Goal: Information Seeking & Learning: Learn about a topic

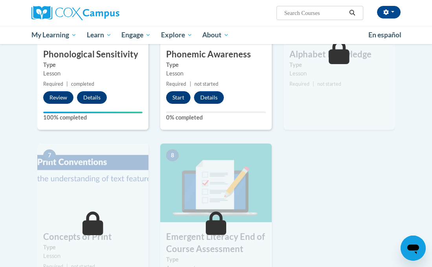
scroll to position [440, 0]
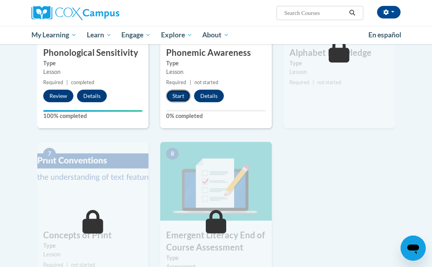
click at [182, 98] on button "Start" at bounding box center [178, 96] width 24 height 13
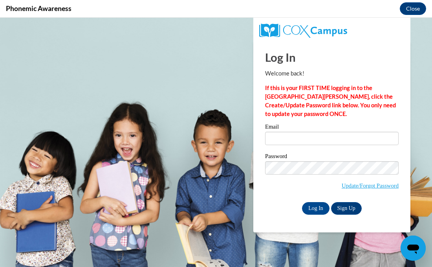
scroll to position [0, 0]
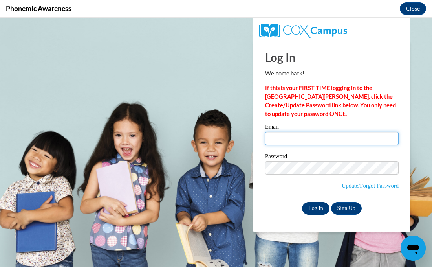
type input "abischoff@stmm.org"
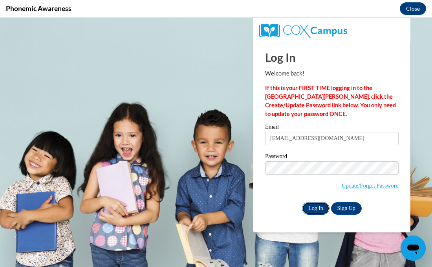
click at [321, 209] on input "Log In" at bounding box center [316, 208] width 28 height 13
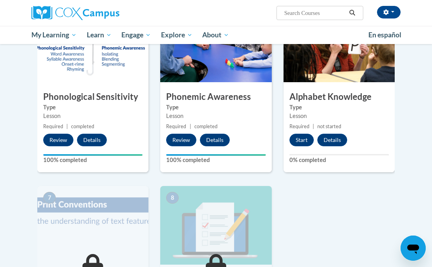
scroll to position [395, 0]
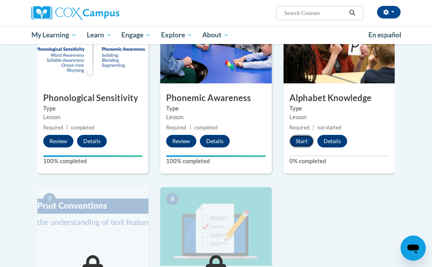
click at [304, 142] on button "Start" at bounding box center [302, 141] width 24 height 13
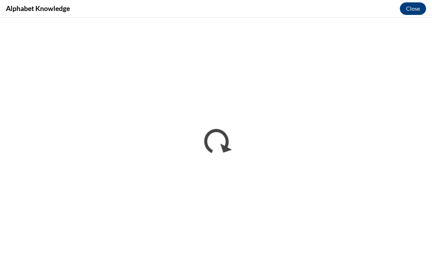
scroll to position [0, 0]
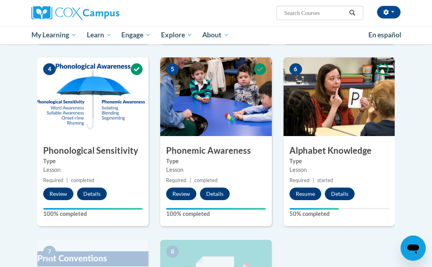
scroll to position [343, 0]
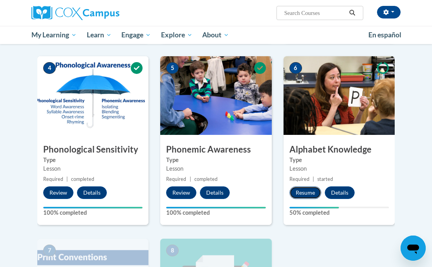
click at [313, 192] on button "Resume" at bounding box center [306, 192] width 32 height 13
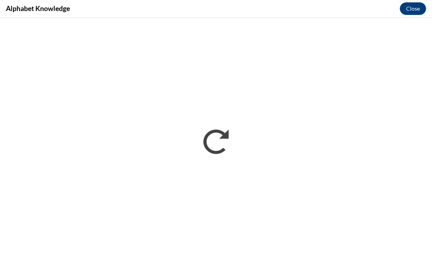
scroll to position [0, 0]
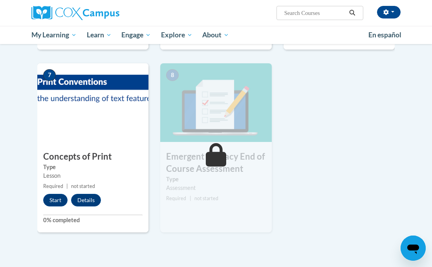
scroll to position [534, 0]
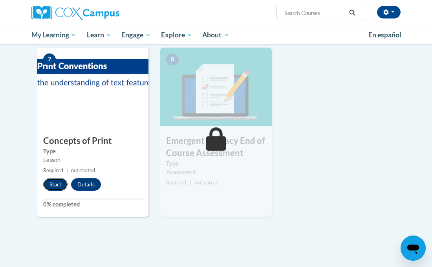
click at [61, 183] on button "Start" at bounding box center [55, 184] width 24 height 13
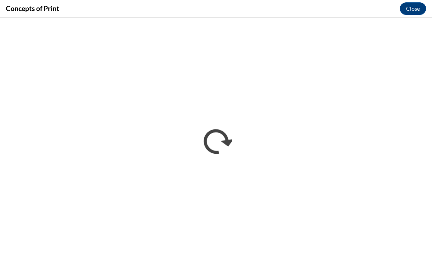
scroll to position [0, 0]
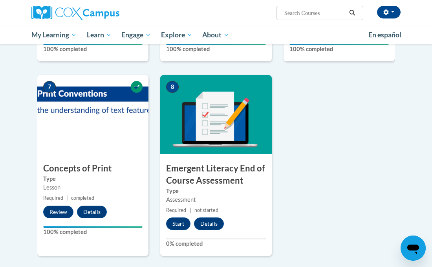
scroll to position [503, 0]
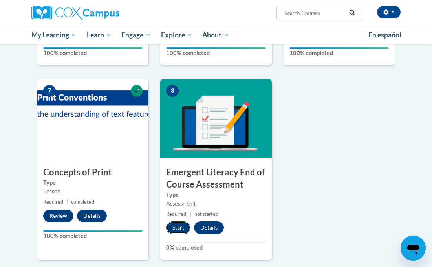
click at [178, 223] on button "Start" at bounding box center [178, 227] width 24 height 13
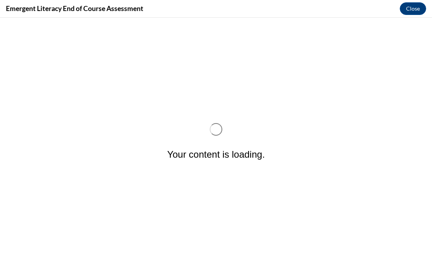
scroll to position [0, 0]
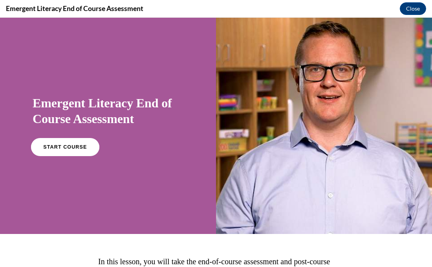
click at [51, 151] on link "START COURSE" at bounding box center [65, 147] width 68 height 18
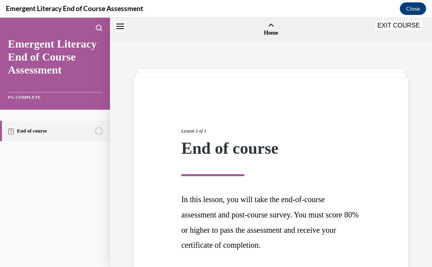
scroll to position [24, 0]
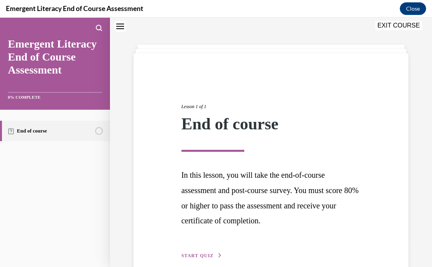
click at [278, 141] on div "Lesson 1 of 1 End of course" at bounding box center [272, 127] width 180 height 49
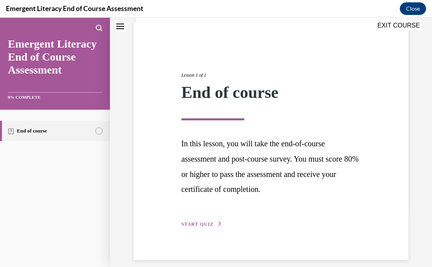
scroll to position [64, 0]
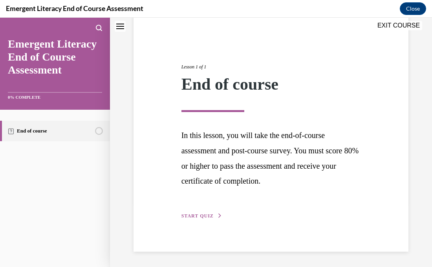
click at [206, 216] on span "START QUIZ" at bounding box center [198, 216] width 32 height 6
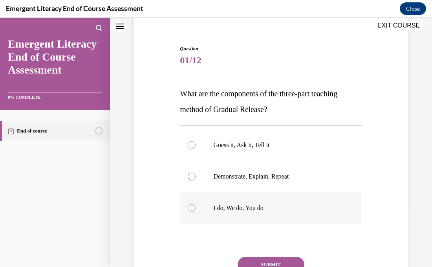
click at [193, 208] on div at bounding box center [192, 208] width 8 height 8
click at [193, 208] on input "I do, We do, You do" at bounding box center [192, 208] width 8 height 8
radio input "true"
click at [266, 262] on button "SUBMIT" at bounding box center [271, 265] width 67 height 16
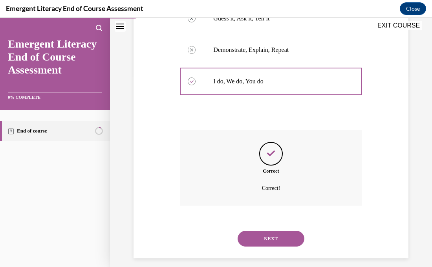
scroll to position [197, 0]
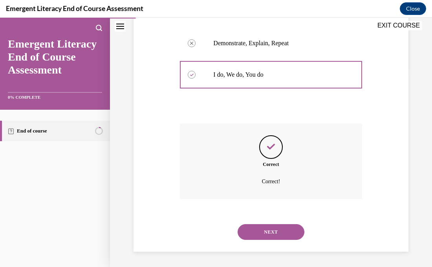
click at [268, 235] on button "NEXT" at bounding box center [271, 232] width 67 height 16
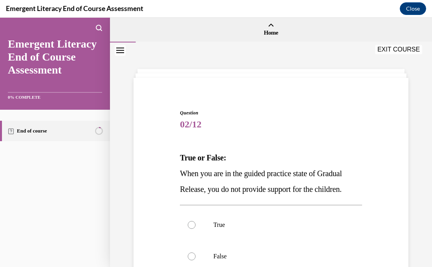
click at [373, 207] on div "Question 02/12 True or False: When you are in the guided practice state of Grad…" at bounding box center [271, 228] width 279 height 284
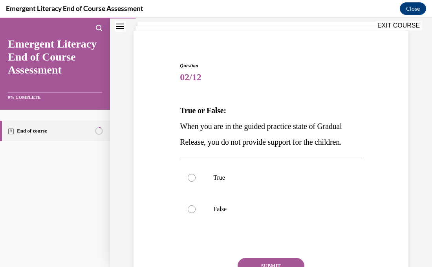
scroll to position [63, 0]
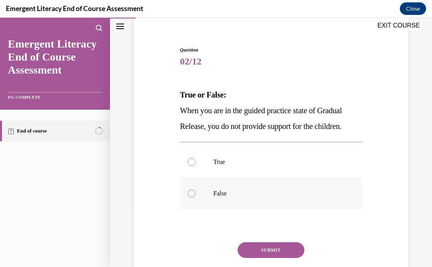
click at [192, 195] on div at bounding box center [192, 193] width 8 height 8
click at [192, 195] on input "False" at bounding box center [192, 193] width 8 height 8
radio input "true"
click at [266, 248] on button "SUBMIT" at bounding box center [271, 250] width 67 height 16
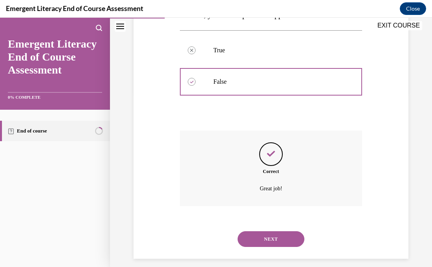
scroll to position [182, 0]
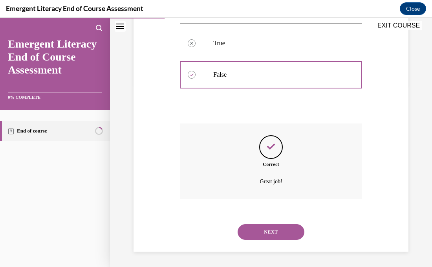
click at [271, 233] on button "NEXT" at bounding box center [271, 232] width 67 height 16
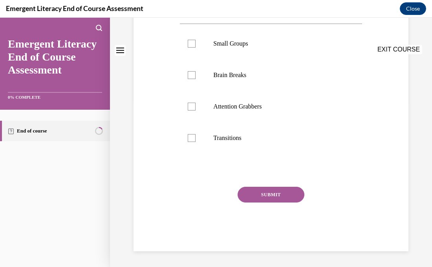
scroll to position [0, 0]
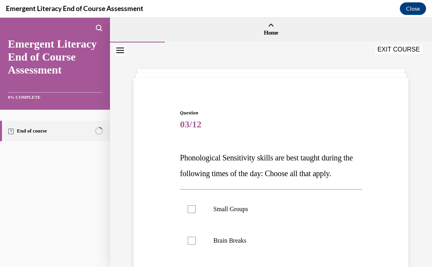
click at [378, 233] on div "Question 03/12 Phonological Sensitivity skills are best taught during the follo…" at bounding box center [271, 251] width 279 height 331
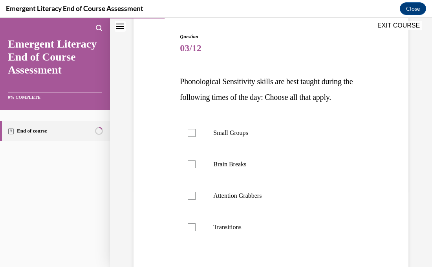
scroll to position [79, 0]
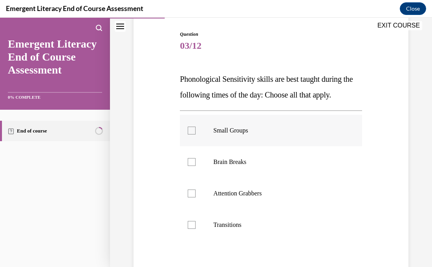
click at [193, 127] on div at bounding box center [192, 131] width 8 height 8
click at [193, 127] on input "Small Groups" at bounding box center [192, 131] width 8 height 8
checkbox input "true"
click at [194, 162] on div at bounding box center [192, 162] width 8 height 8
click at [194, 162] on input "Brain Breaks" at bounding box center [192, 162] width 8 height 8
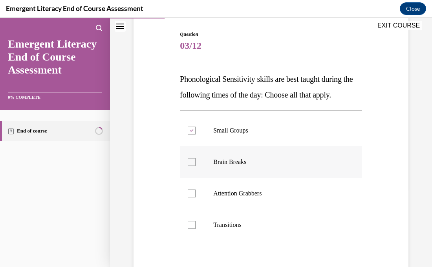
checkbox input "true"
click at [192, 193] on div at bounding box center [192, 193] width 8 height 8
click at [192, 193] on input "Attention Grabbers" at bounding box center [192, 193] width 8 height 8
checkbox input "true"
click at [195, 222] on div at bounding box center [192, 225] width 8 height 8
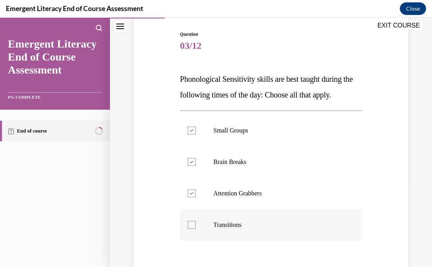
click at [195, 222] on input "Transitions" at bounding box center [192, 225] width 8 height 8
checkbox input "true"
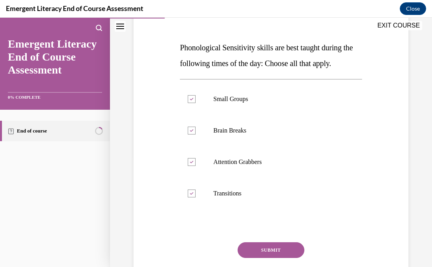
scroll to position [126, 0]
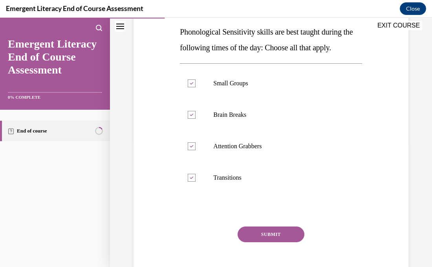
click at [294, 232] on button "SUBMIT" at bounding box center [271, 234] width 67 height 16
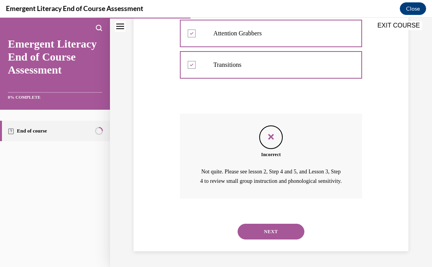
scroll to position [247, 0]
click at [377, 138] on div "Question 03/12 Phonological Sensitivity skills are best taught during the follo…" at bounding box center [271, 49] width 279 height 404
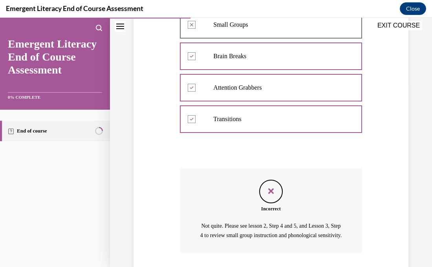
scroll to position [200, 0]
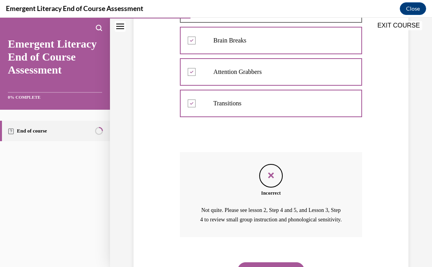
click at [387, 121] on div "Question 03/12 Phonological Sensitivity skills are best taught during the follo…" at bounding box center [271, 88] width 279 height 404
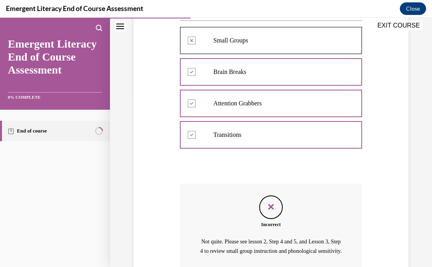
scroll to position [153, 0]
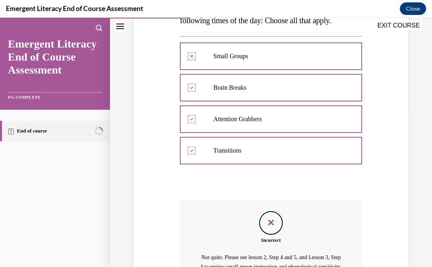
click at [193, 57] on div at bounding box center [271, 56] width 182 height 35
click at [400, 158] on div "Question 03/12 Phonological Sensitivity skills are best taught during the follo…" at bounding box center [271, 135] width 279 height 404
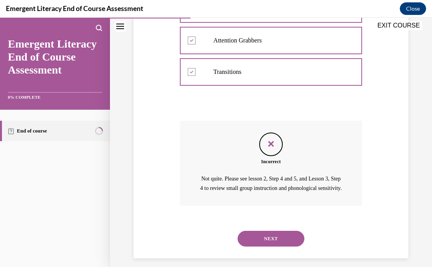
scroll to position [247, 0]
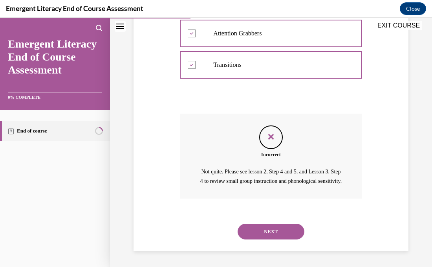
click at [272, 233] on button "NEXT" at bounding box center [271, 232] width 67 height 16
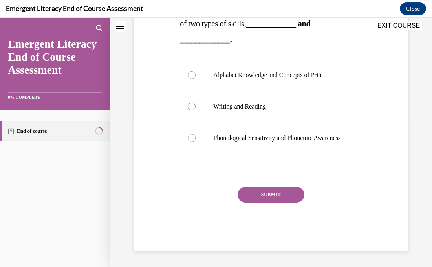
scroll to position [0, 0]
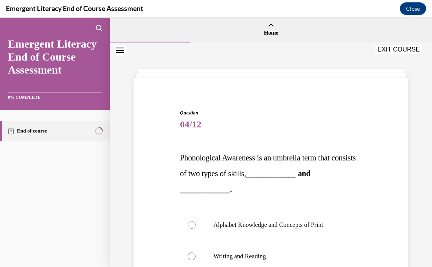
click at [388, 165] on div "Question 04/12 Phonological Awareness is an umbrella term that consists of two …" at bounding box center [271, 243] width 279 height 315
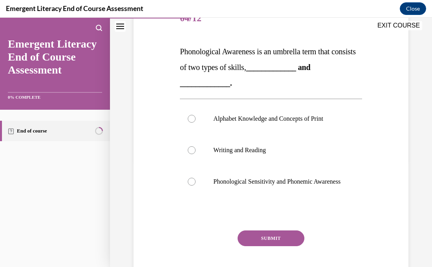
scroll to position [110, 0]
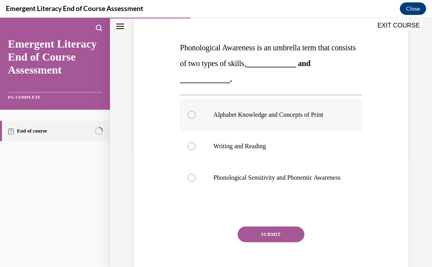
click at [191, 116] on div at bounding box center [192, 115] width 8 height 8
click at [191, 116] on input "Alphabet Knowledge and Concepts of Print" at bounding box center [192, 115] width 8 height 8
radio input "true"
click at [262, 240] on button "SUBMIT" at bounding box center [271, 234] width 67 height 16
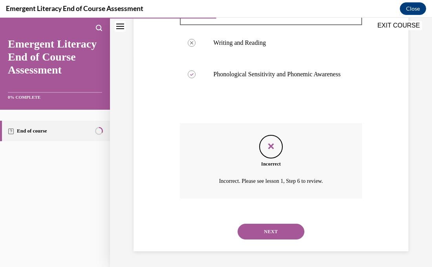
scroll to position [221, 0]
click at [274, 230] on button "NEXT" at bounding box center [271, 232] width 67 height 16
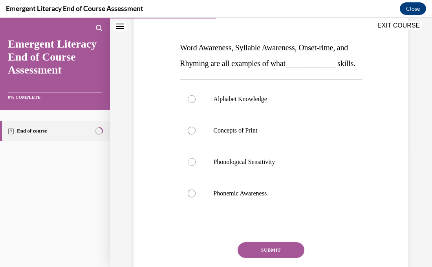
scroll to position [126, 0]
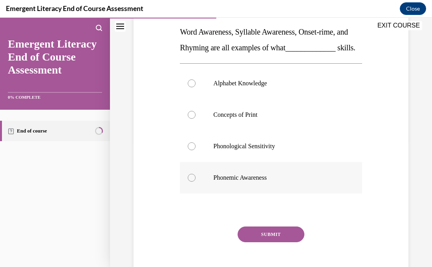
click at [189, 182] on div at bounding box center [192, 178] width 8 height 8
click at [189, 182] on input "Phonemic Awareness" at bounding box center [192, 178] width 8 height 8
radio input "true"
click at [253, 242] on button "SUBMIT" at bounding box center [271, 234] width 67 height 16
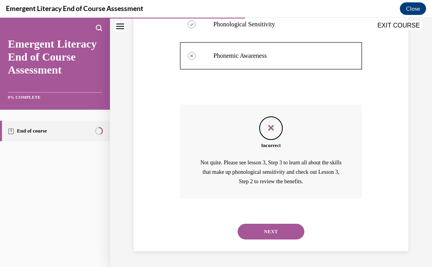
scroll to position [263, 0]
click at [263, 236] on button "NEXT" at bounding box center [271, 232] width 67 height 16
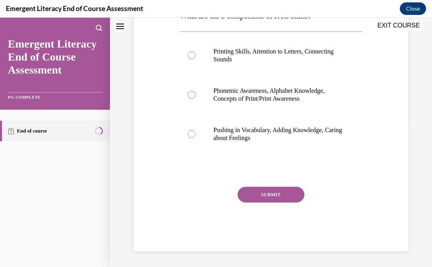
scroll to position [0, 0]
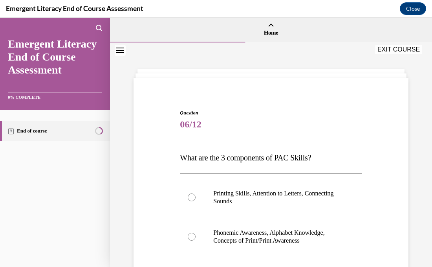
drag, startPoint x: 389, startPoint y: 166, endPoint x: 386, endPoint y: 180, distance: 14.4
click at [386, 180] on div "Question 06/12 What are the 3 components of PAC Skills? Printing Skills, Attent…" at bounding box center [271, 239] width 279 height 307
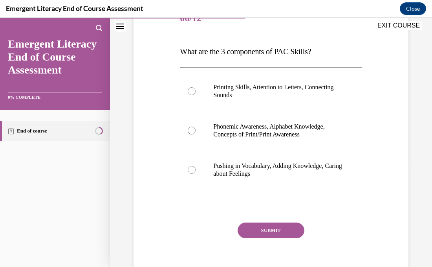
scroll to position [110, 0]
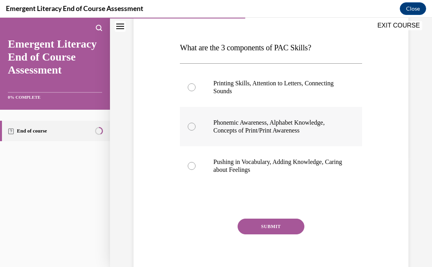
click at [191, 127] on div at bounding box center [192, 127] width 8 height 8
click at [191, 127] on input "Phonemic Awareness, Alphabet Knowledge, Concepts of Print/Print Awareness" at bounding box center [192, 127] width 8 height 8
radio input "true"
click at [259, 221] on button "SUBMIT" at bounding box center [271, 226] width 67 height 16
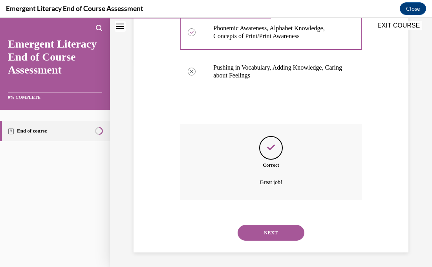
scroll to position [205, 0]
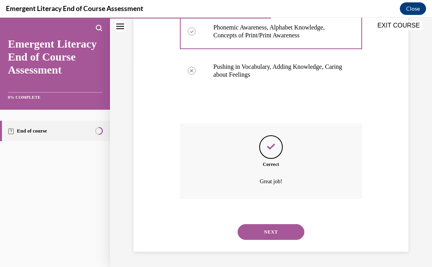
click at [260, 228] on button "NEXT" at bounding box center [271, 232] width 67 height 16
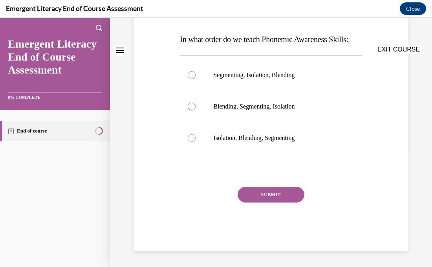
scroll to position [0, 0]
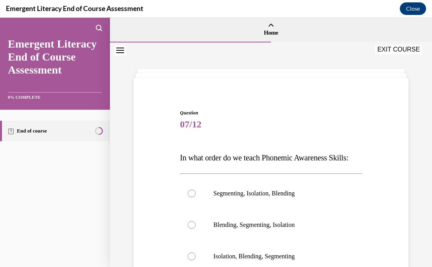
click at [372, 181] on div "Question 07/12 In what order do we teach Phonemic Awareness Skills: Segmenting,…" at bounding box center [271, 228] width 279 height 284
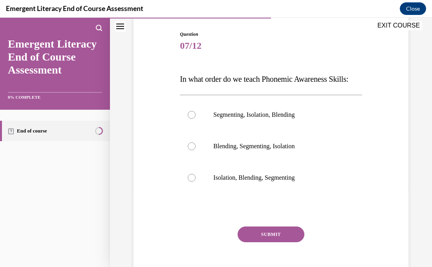
scroll to position [94, 0]
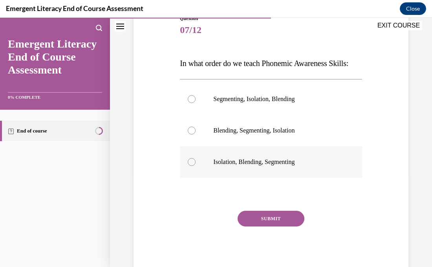
click at [194, 166] on div at bounding box center [192, 162] width 8 height 8
click at [194, 166] on input "Isolation, Blending, Segmenting" at bounding box center [192, 162] width 8 height 8
radio input "true"
click at [261, 226] on button "SUBMIT" at bounding box center [271, 219] width 67 height 16
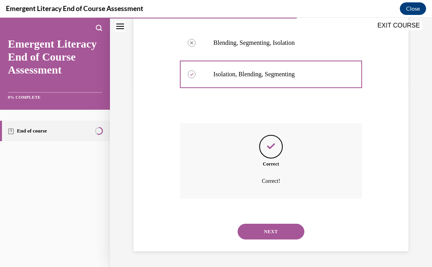
scroll to position [197, 0]
click at [261, 231] on button "NEXT" at bounding box center [271, 232] width 67 height 16
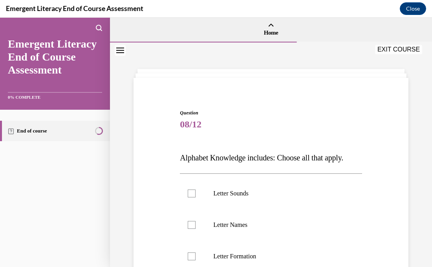
click at [370, 222] on div "Question 08/12 Alphabet Knowledge includes: Choose all that apply. Letter Sound…" at bounding box center [271, 228] width 279 height 284
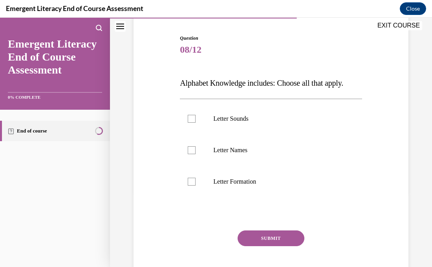
scroll to position [79, 0]
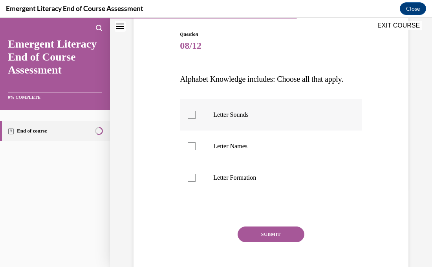
click at [191, 115] on div at bounding box center [192, 115] width 8 height 8
click at [191, 115] on input "Letter Sounds" at bounding box center [192, 115] width 8 height 8
checkbox input "true"
click at [191, 146] on div at bounding box center [192, 146] width 8 height 8
click at [191, 146] on input "Letter Names" at bounding box center [192, 146] width 8 height 8
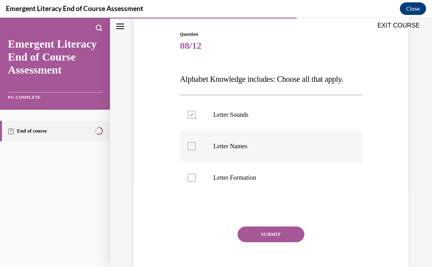
checkbox input "true"
click at [191, 180] on div at bounding box center [192, 178] width 8 height 8
click at [191, 180] on input "Letter Formation" at bounding box center [192, 178] width 8 height 8
checkbox input "true"
click at [270, 228] on button "SUBMIT" at bounding box center [271, 234] width 67 height 16
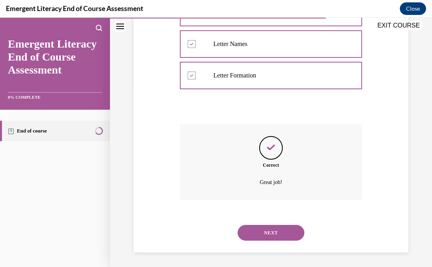
scroll to position [182, 0]
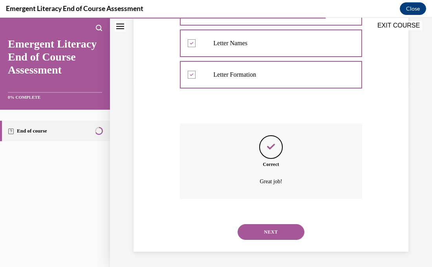
click at [270, 228] on button "NEXT" at bounding box center [271, 232] width 67 height 16
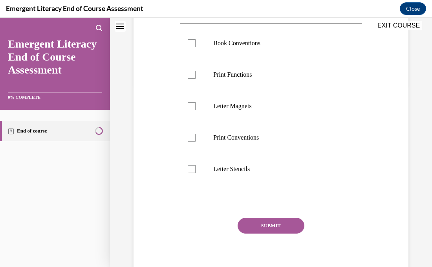
scroll to position [0, 0]
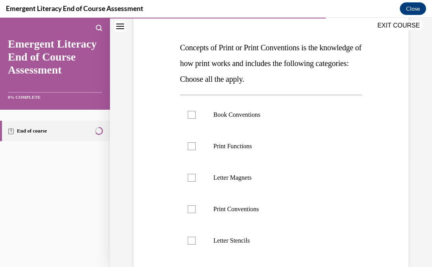
scroll to position [126, 0]
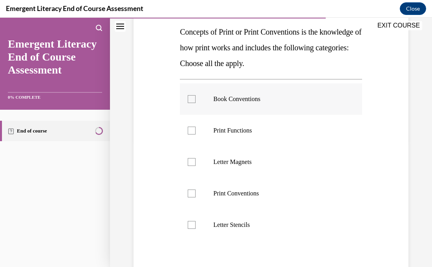
click at [192, 98] on div at bounding box center [192, 99] width 8 height 8
click at [192, 98] on input "Book Conventions" at bounding box center [192, 99] width 8 height 8
checkbox input "true"
click at [192, 132] on div at bounding box center [192, 131] width 8 height 8
click at [192, 132] on input "Print Functions" at bounding box center [192, 131] width 8 height 8
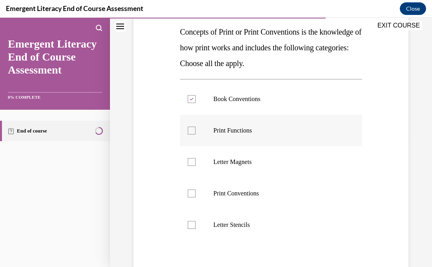
checkbox input "true"
click at [190, 197] on label "Print Conventions" at bounding box center [271, 193] width 182 height 31
click at [190, 197] on input "Print Conventions" at bounding box center [192, 193] width 8 height 8
checkbox input "true"
click at [253, 251] on div "Question 09/12 Concepts of Print or Print Conventions is the knowledge of how p…" at bounding box center [271, 160] width 182 height 354
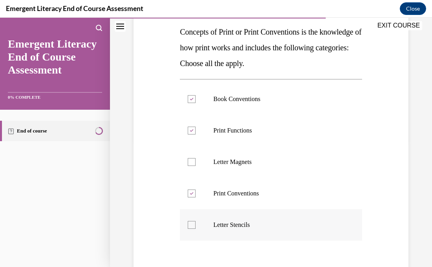
click at [194, 227] on div at bounding box center [192, 225] width 8 height 8
click at [194, 227] on input "Letter Stencils" at bounding box center [192, 225] width 8 height 8
checkbox input "true"
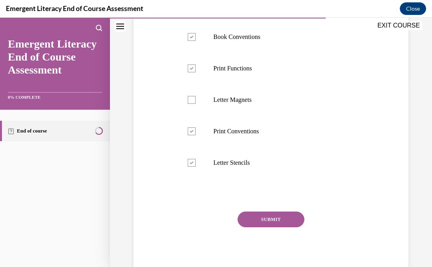
scroll to position [189, 0]
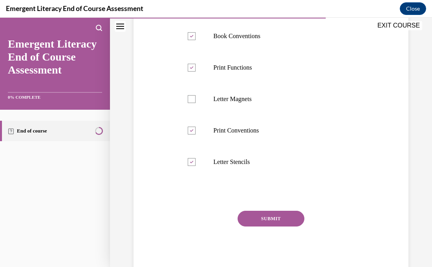
click at [286, 222] on button "SUBMIT" at bounding box center [271, 219] width 67 height 16
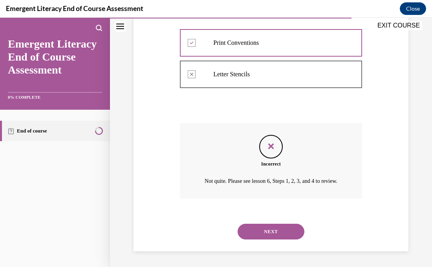
scroll to position [285, 0]
click at [282, 235] on button "NEXT" at bounding box center [271, 232] width 67 height 16
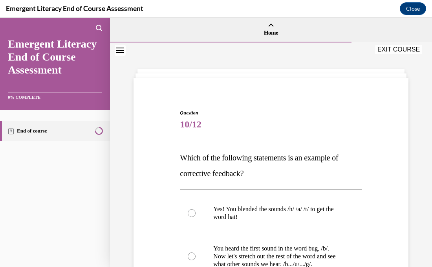
click at [389, 191] on div "Question 10/12 Which of the following statements is an example of corrective fe…" at bounding box center [271, 232] width 279 height 292
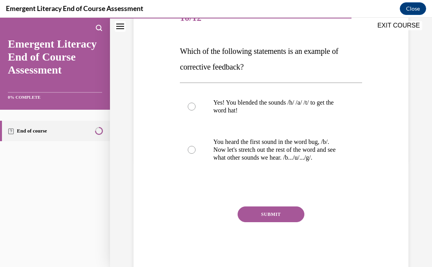
scroll to position [110, 0]
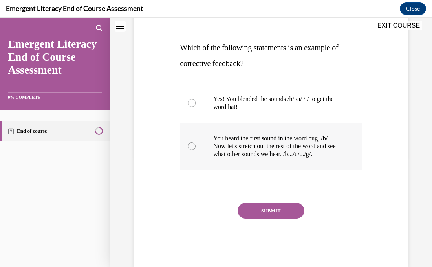
click at [195, 150] on label "You heard the first sound in the word bug, /b/. Now let's stretch out the rest …" at bounding box center [271, 146] width 182 height 47
click at [195, 150] on input "You heard the first sound in the word bug, /b/. Now let's stretch out the rest …" at bounding box center [192, 146] width 8 height 8
radio input "true"
click at [257, 209] on button "SUBMIT" at bounding box center [271, 211] width 67 height 16
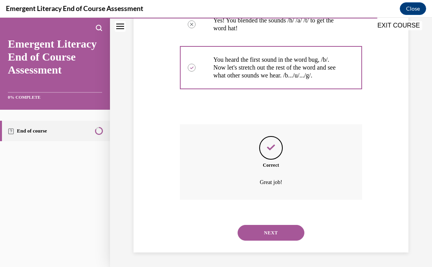
scroll to position [189, 0]
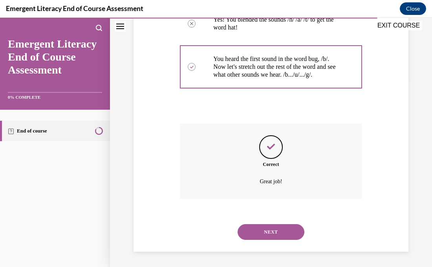
click at [280, 237] on button "NEXT" at bounding box center [271, 232] width 67 height 16
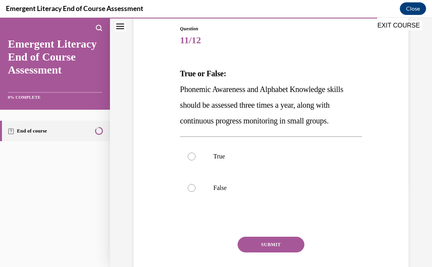
scroll to position [94, 0]
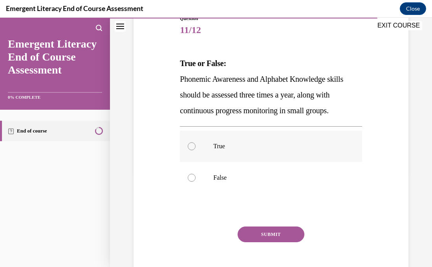
click at [197, 149] on label "True" at bounding box center [271, 145] width 182 height 31
click at [196, 149] on input "True" at bounding box center [192, 146] width 8 height 8
radio input "true"
click at [263, 232] on button "SUBMIT" at bounding box center [271, 234] width 67 height 16
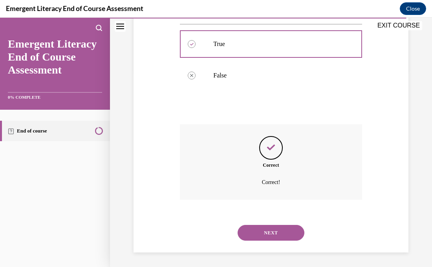
scroll to position [197, 0]
click at [271, 230] on button "NEXT" at bounding box center [271, 232] width 67 height 16
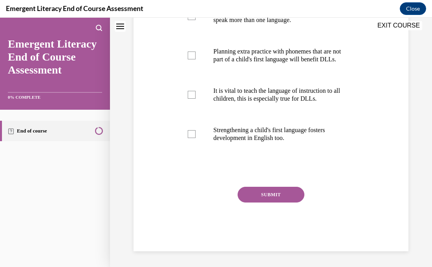
scroll to position [0, 0]
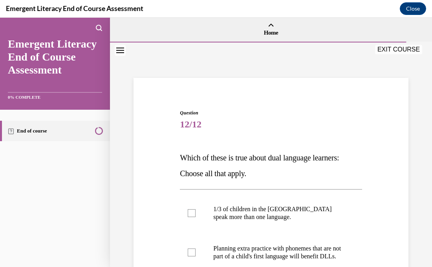
click at [379, 197] on div "Question 12/12 Which of these is true about dual language learners: Choose all …" at bounding box center [271, 267] width 279 height 362
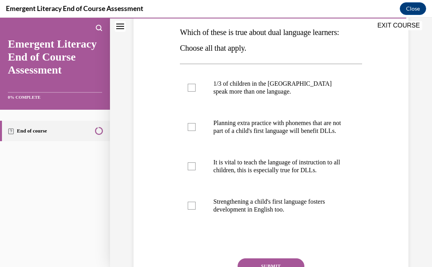
scroll to position [126, 0]
click at [190, 90] on div at bounding box center [192, 87] width 8 height 8
click at [190, 90] on input "1/3 of children in the US speak more than one language." at bounding box center [192, 87] width 8 height 8
checkbox input "true"
click at [191, 130] on div at bounding box center [192, 127] width 8 height 8
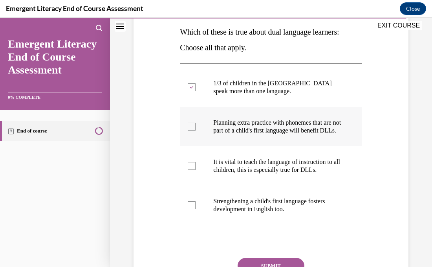
click at [191, 130] on input "Planning extra practice with phonemes that are not part of a child's first lang…" at bounding box center [192, 127] width 8 height 8
checkbox input "true"
click at [192, 170] on div at bounding box center [192, 166] width 8 height 8
click at [192, 170] on input "It is vital to teach the language of instruction to all children, this is espec…" at bounding box center [192, 166] width 8 height 8
checkbox input "true"
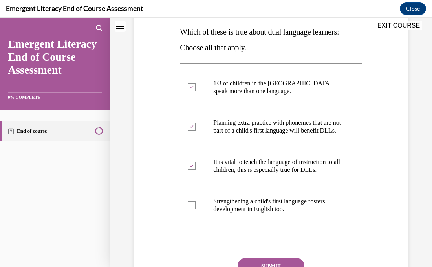
click at [173, 185] on div "Question 12/12 Which of these is true about dual language learners: Choose all …" at bounding box center [271, 141] width 279 height 362
click at [393, 199] on div "Question 12/12 Which of these is true about dual language learners: Choose all …" at bounding box center [271, 141] width 279 height 362
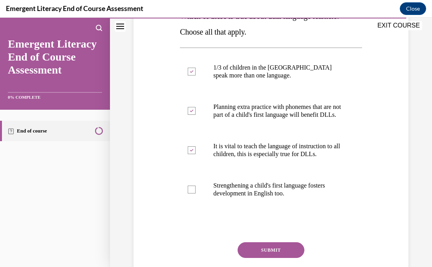
scroll to position [157, 0]
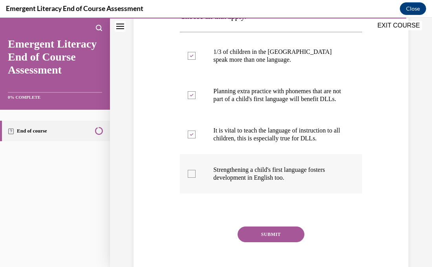
click at [195, 178] on div at bounding box center [192, 174] width 8 height 8
click at [195, 178] on input "Strengthening a child's first language fosters development in English too." at bounding box center [192, 174] width 8 height 8
checkbox input "true"
click at [258, 239] on button "SUBMIT" at bounding box center [271, 234] width 67 height 16
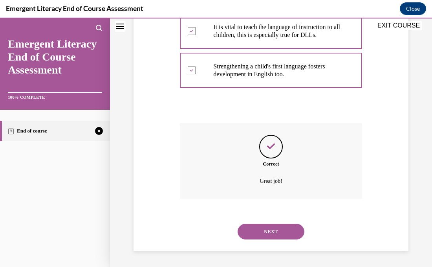
scroll to position [268, 0]
click at [264, 231] on button "NEXT" at bounding box center [271, 232] width 67 height 16
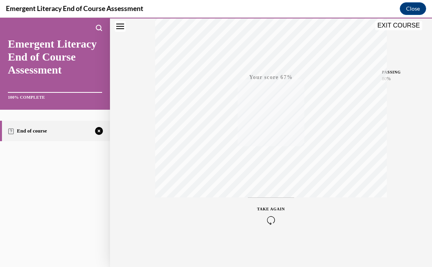
scroll to position [153, 0]
click at [270, 217] on icon "button" at bounding box center [271, 219] width 28 height 9
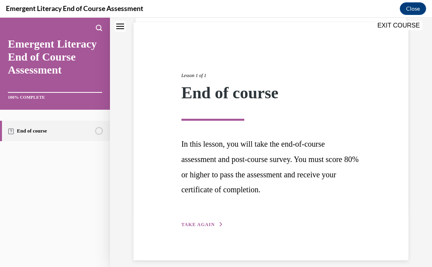
scroll to position [64, 0]
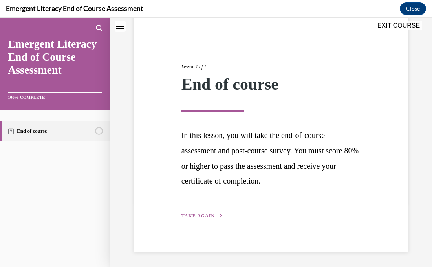
click at [213, 214] on button "TAKE AGAIN" at bounding box center [203, 215] width 42 height 7
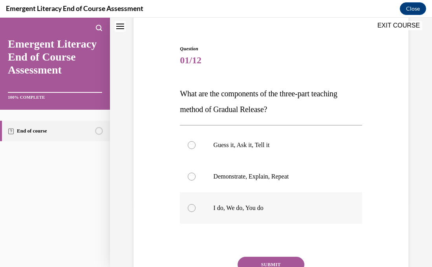
click at [193, 209] on div at bounding box center [192, 208] width 8 height 8
click at [193, 209] on input "I do, We do, You do" at bounding box center [192, 208] width 8 height 8
radio input "true"
click at [272, 261] on button "SUBMIT" at bounding box center [271, 265] width 67 height 16
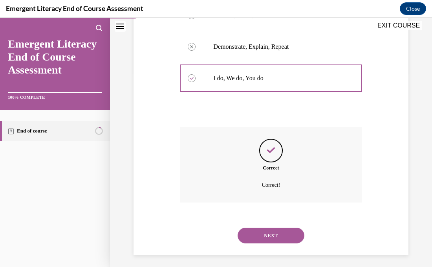
scroll to position [197, 0]
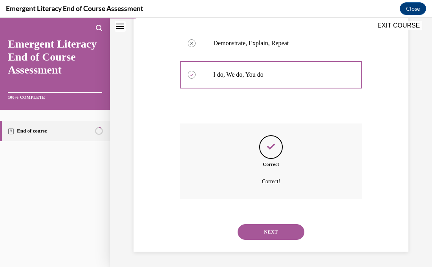
click at [262, 234] on button "NEXT" at bounding box center [271, 232] width 67 height 16
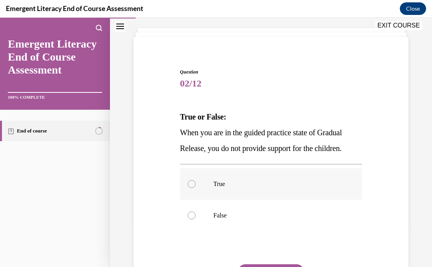
scroll to position [44, 0]
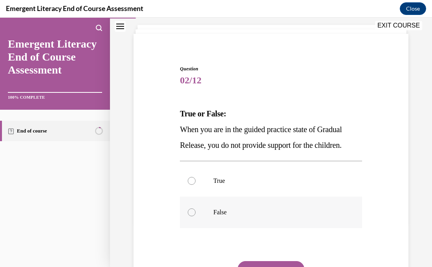
click at [193, 214] on div at bounding box center [192, 212] width 8 height 8
click at [193, 214] on input "False" at bounding box center [192, 212] width 8 height 8
radio input "true"
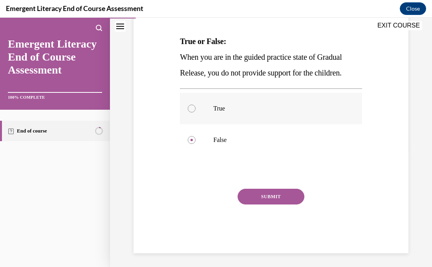
scroll to position [118, 0]
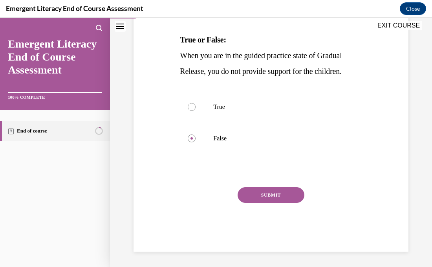
click at [274, 197] on button "SUBMIT" at bounding box center [271, 195] width 67 height 16
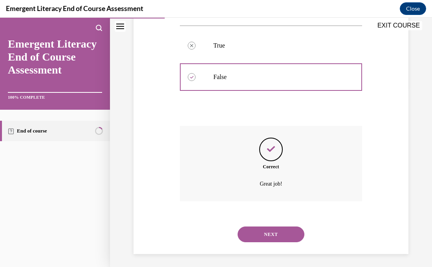
scroll to position [182, 0]
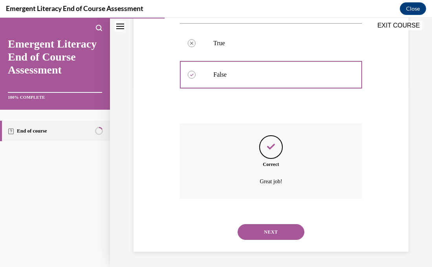
click at [282, 230] on button "NEXT" at bounding box center [271, 232] width 67 height 16
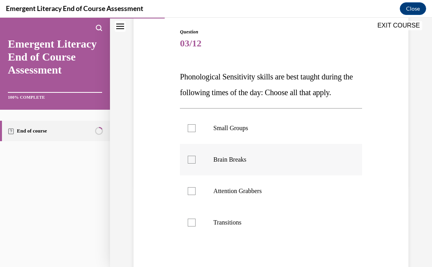
scroll to position [81, 0]
click at [191, 162] on div at bounding box center [192, 159] width 8 height 8
click at [191, 162] on input "Brain Breaks" at bounding box center [192, 159] width 8 height 8
checkbox input "true"
click at [196, 189] on div at bounding box center [192, 191] width 8 height 8
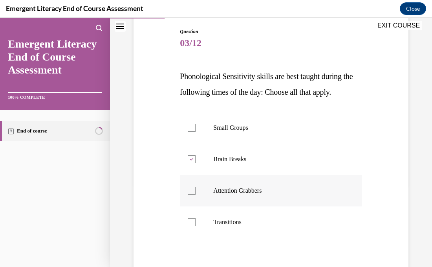
click at [196, 189] on input "Attention Grabbers" at bounding box center [192, 191] width 8 height 8
checkbox input "true"
click at [195, 218] on div at bounding box center [192, 222] width 8 height 8
click at [195, 218] on input "Transitions" at bounding box center [192, 222] width 8 height 8
checkbox input "true"
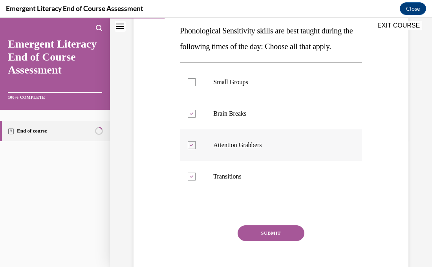
scroll to position [131, 0]
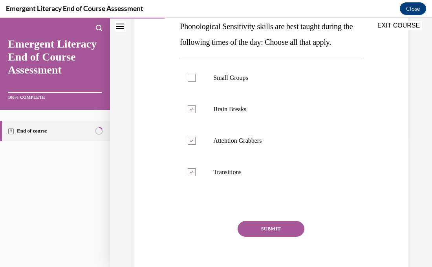
click at [268, 229] on button "SUBMIT" at bounding box center [271, 229] width 67 height 16
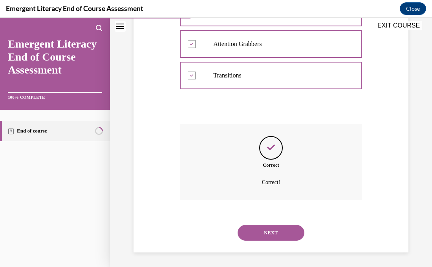
scroll to position [229, 0]
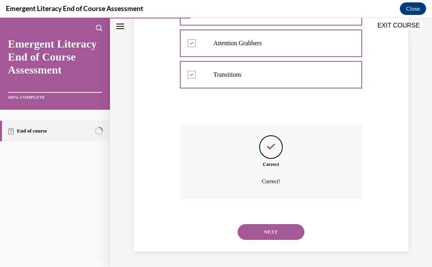
click at [267, 229] on button "NEXT" at bounding box center [271, 232] width 67 height 16
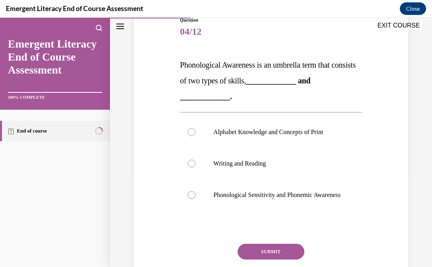
scroll to position [96, 0]
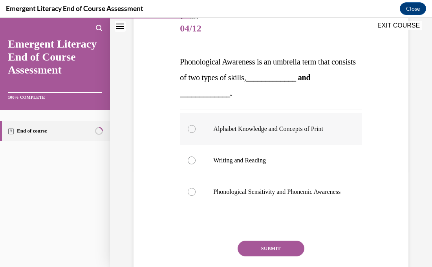
click at [188, 128] on div at bounding box center [192, 129] width 8 height 8
click at [188, 128] on input "Alphabet Knowledge and Concepts of Print" at bounding box center [192, 129] width 8 height 8
radio input "true"
click at [293, 251] on button "SUBMIT" at bounding box center [271, 248] width 67 height 16
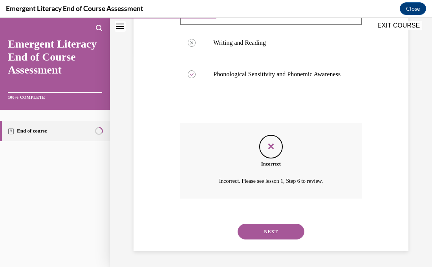
scroll to position [221, 0]
click at [287, 230] on button "NEXT" at bounding box center [271, 232] width 67 height 16
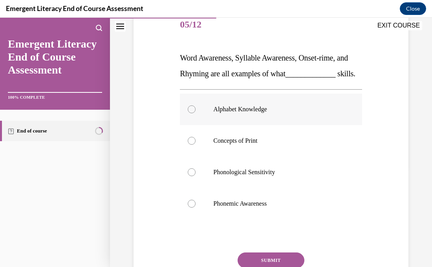
scroll to position [105, 0]
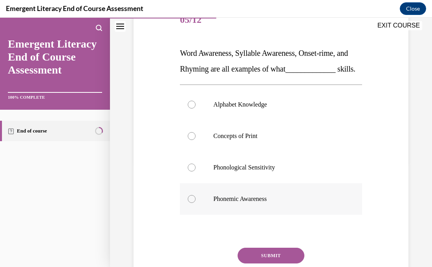
click at [194, 215] on label "Phonemic Awareness" at bounding box center [271, 198] width 182 height 31
click at [194, 203] on input "Phonemic Awareness" at bounding box center [192, 199] width 8 height 8
radio input "true"
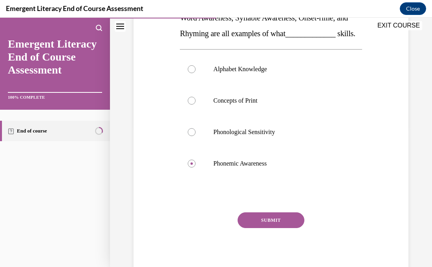
click at [286, 228] on button "SUBMIT" at bounding box center [271, 220] width 67 height 16
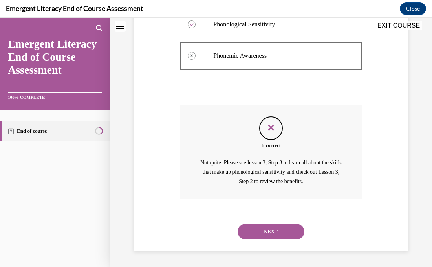
scroll to position [263, 0]
click at [286, 232] on button "NEXT" at bounding box center [271, 232] width 67 height 16
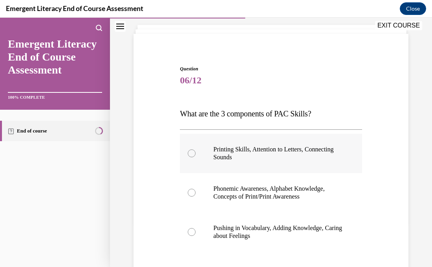
scroll to position [45, 0]
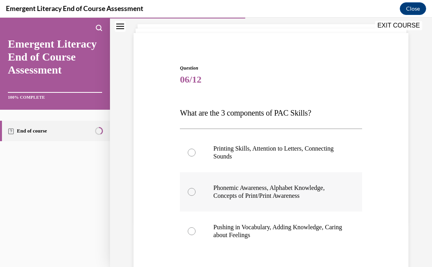
click at [193, 193] on div at bounding box center [192, 192] width 8 height 8
click at [193, 193] on input "Phonemic Awareness, Alphabet Knowledge, Concepts of Print/Print Awareness" at bounding box center [192, 192] width 8 height 8
radio input "true"
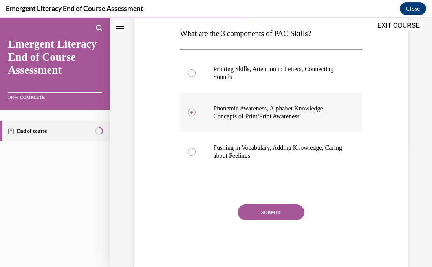
scroll to position [141, 0]
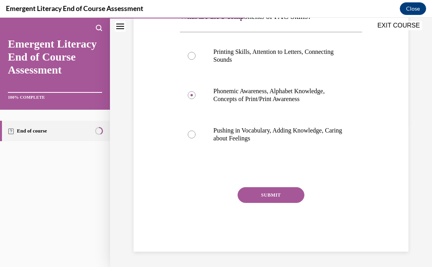
click at [267, 192] on button "SUBMIT" at bounding box center [271, 195] width 67 height 16
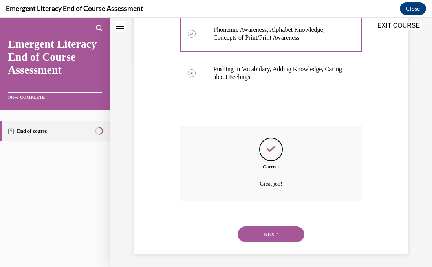
scroll to position [205, 0]
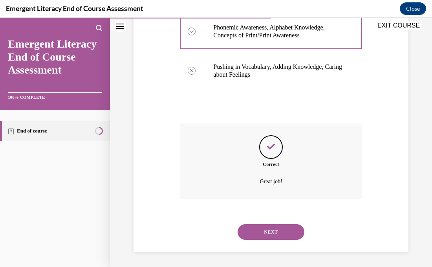
click at [258, 234] on button "NEXT" at bounding box center [271, 232] width 67 height 16
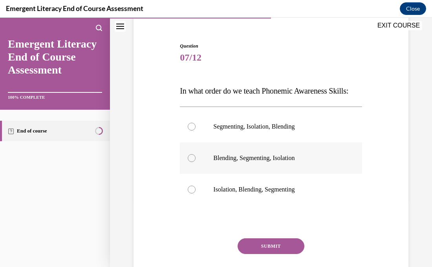
scroll to position [66, 0]
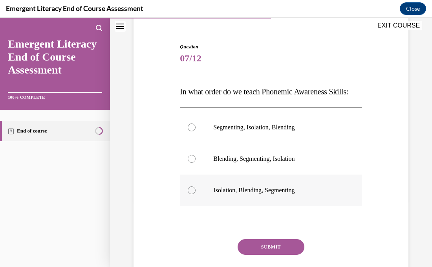
click at [191, 194] on div at bounding box center [192, 190] width 8 height 8
click at [191, 194] on input "Isolation, Blending, Segmenting" at bounding box center [192, 190] width 8 height 8
radio input "true"
click at [297, 255] on button "SUBMIT" at bounding box center [271, 247] width 67 height 16
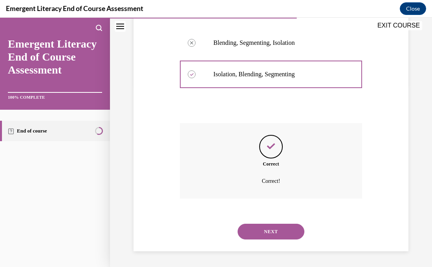
scroll to position [197, 0]
click at [279, 229] on button "NEXT" at bounding box center [271, 232] width 67 height 16
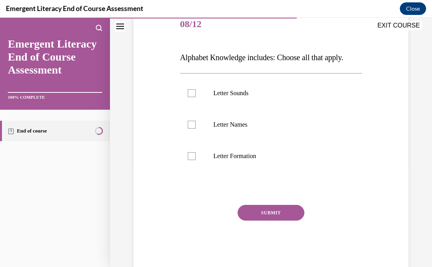
scroll to position [101, 0]
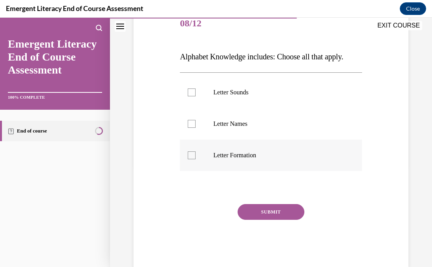
click at [192, 154] on div at bounding box center [192, 155] width 8 height 8
click at [192, 154] on input "Letter Formation" at bounding box center [192, 155] width 8 height 8
checkbox input "true"
click at [191, 120] on div at bounding box center [192, 124] width 8 height 8
click at [191, 120] on input "Letter Names" at bounding box center [192, 124] width 8 height 8
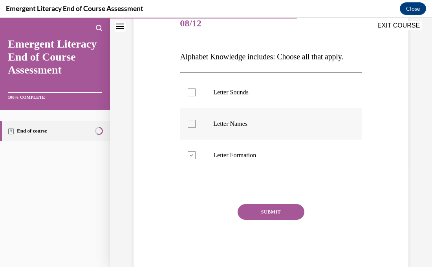
checkbox input "true"
click at [189, 92] on div at bounding box center [192, 92] width 8 height 8
click at [189, 92] on input "Letter Sounds" at bounding box center [192, 92] width 8 height 8
checkbox input "true"
click at [271, 214] on button "SUBMIT" at bounding box center [271, 212] width 67 height 16
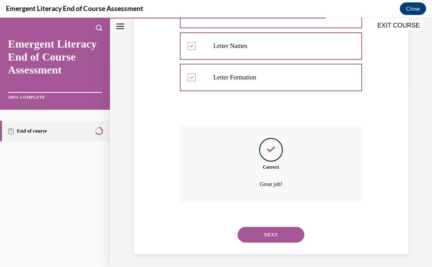
scroll to position [182, 0]
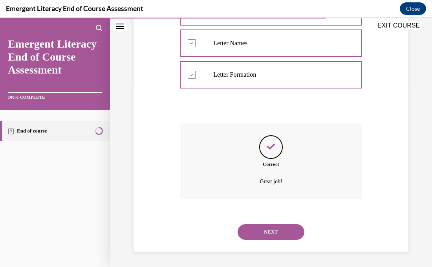
click at [264, 233] on button "NEXT" at bounding box center [271, 232] width 67 height 16
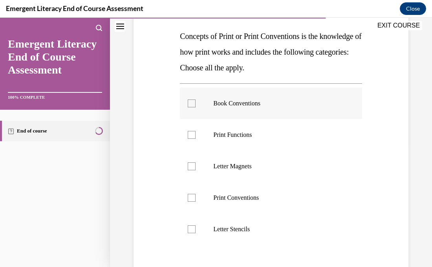
scroll to position [121, 0]
click at [190, 136] on div at bounding box center [192, 135] width 8 height 8
click at [190, 136] on input "Print Functions" at bounding box center [192, 135] width 8 height 8
checkbox input "true"
click at [191, 109] on label "Book Conventions" at bounding box center [271, 103] width 182 height 31
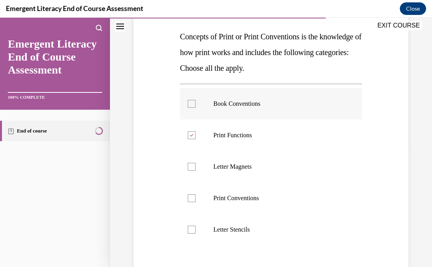
click at [191, 108] on input "Book Conventions" at bounding box center [192, 104] width 8 height 8
checkbox input "true"
click at [196, 165] on label "Letter Magnets" at bounding box center [271, 166] width 182 height 31
click at [196, 165] on input "Letter Magnets" at bounding box center [192, 167] width 8 height 8
checkbox input "true"
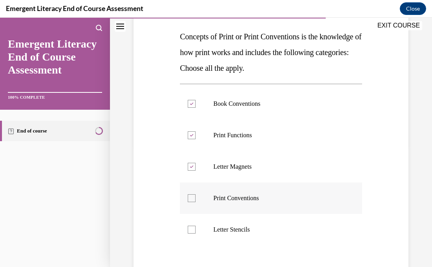
click at [192, 198] on div at bounding box center [192, 198] width 8 height 8
click at [192, 198] on input "Print Conventions" at bounding box center [192, 198] width 8 height 8
checkbox input "true"
click at [192, 229] on div at bounding box center [192, 230] width 8 height 8
click at [192, 229] on input "Letter Stencils" at bounding box center [192, 230] width 8 height 8
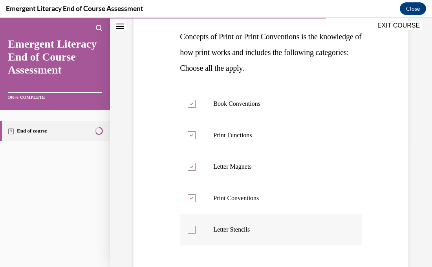
checkbox input "true"
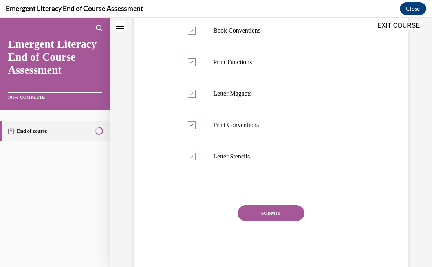
click at [249, 213] on button "SUBMIT" at bounding box center [271, 213] width 67 height 16
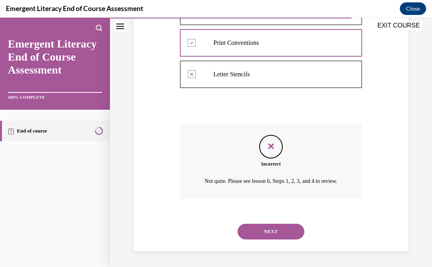
scroll to position [285, 0]
click at [250, 230] on button "NEXT" at bounding box center [271, 232] width 67 height 16
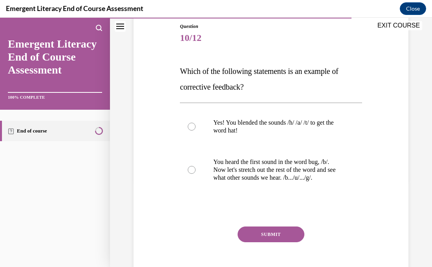
scroll to position [97, 0]
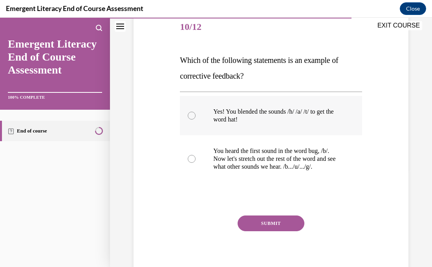
click at [191, 116] on div at bounding box center [192, 116] width 8 height 8
click at [191, 116] on input "Yes! You blended the sounds /h/ /a/ /t/ to get the word hat!" at bounding box center [192, 116] width 8 height 8
radio input "true"
click at [257, 220] on button "SUBMIT" at bounding box center [271, 223] width 67 height 16
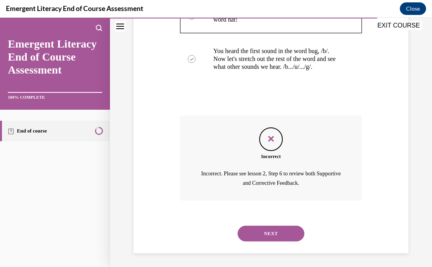
scroll to position [199, 0]
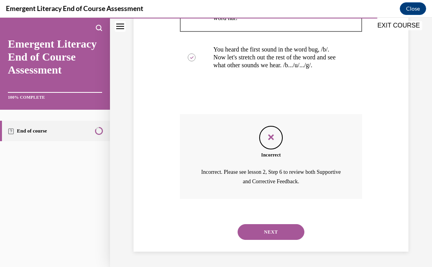
click at [257, 231] on button "NEXT" at bounding box center [271, 232] width 67 height 16
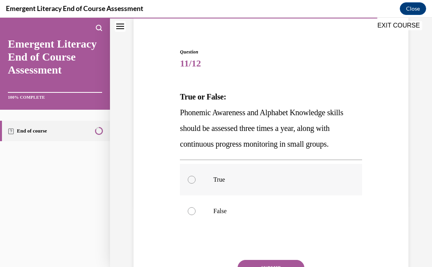
scroll to position [61, 0]
click at [192, 183] on div at bounding box center [192, 179] width 8 height 8
click at [192, 183] on input "True" at bounding box center [192, 179] width 8 height 8
radio input "true"
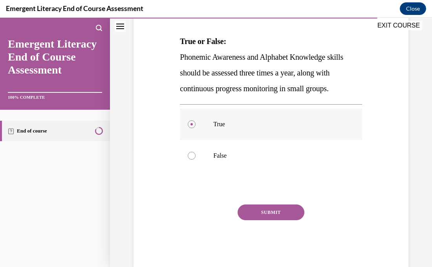
scroll to position [118, 0]
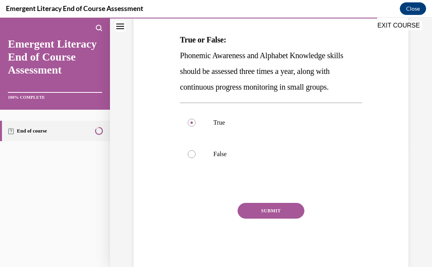
click at [252, 207] on button "SUBMIT" at bounding box center [271, 211] width 67 height 16
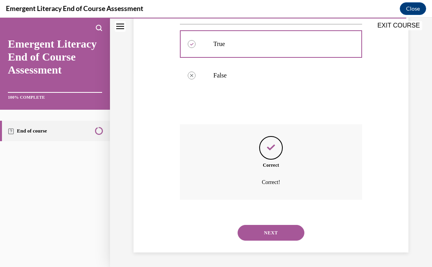
scroll to position [197, 0]
click at [252, 231] on button "NEXT" at bounding box center [271, 232] width 67 height 16
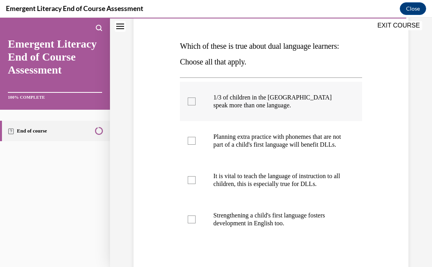
scroll to position [112, 0]
click at [188, 145] on div at bounding box center [192, 141] width 8 height 8
click at [188, 145] on input "Planning extra practice with phonemes that are not part of a child's first lang…" at bounding box center [192, 141] width 8 height 8
checkbox input "true"
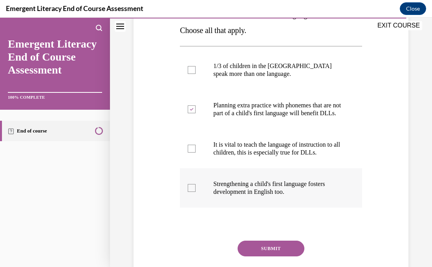
scroll to position [145, 0]
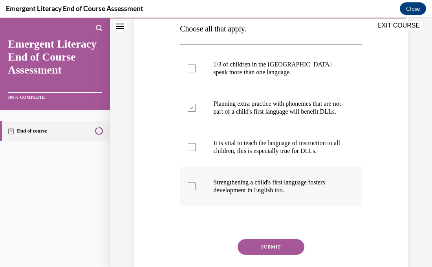
click at [194, 190] on div at bounding box center [192, 186] width 8 height 8
click at [194, 190] on input "Strengthening a child's first language fosters development in English too." at bounding box center [192, 186] width 8 height 8
checkbox input "true"
click at [191, 167] on label "It is vital to teach the language of instruction to all children, this is espec…" at bounding box center [271, 146] width 182 height 39
click at [191, 151] on input "It is vital to teach the language of instruction to all children, this is espec…" at bounding box center [192, 147] width 8 height 8
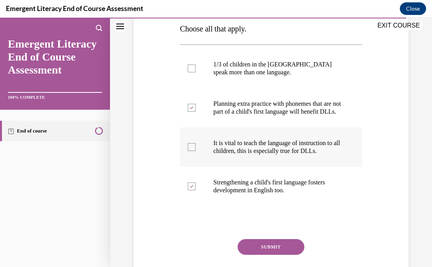
checkbox input "true"
click at [192, 68] on div at bounding box center [192, 68] width 8 height 8
click at [192, 68] on input "1/3 of children in the US speak more than one language." at bounding box center [192, 68] width 8 height 8
checkbox input "true"
click at [253, 251] on button "SUBMIT" at bounding box center [271, 247] width 67 height 16
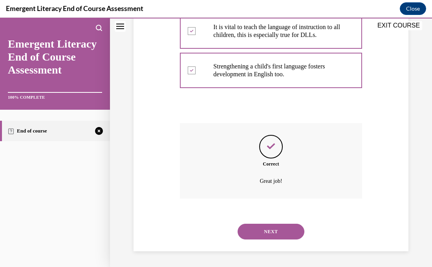
scroll to position [268, 0]
click at [258, 233] on button "NEXT" at bounding box center [271, 232] width 67 height 16
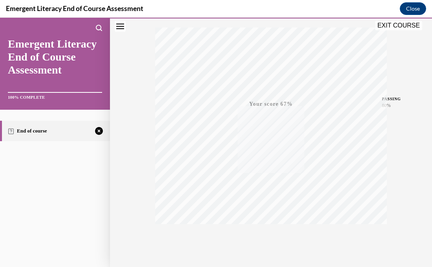
scroll to position [153, 0]
click at [274, 209] on div "TAKE AGAIN" at bounding box center [271, 214] width 28 height 18
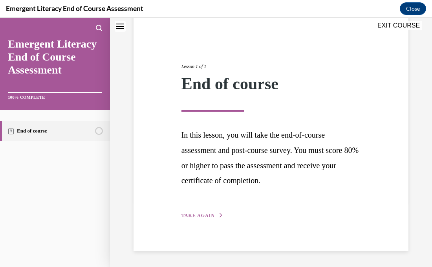
scroll to position [64, 0]
click at [208, 214] on span "TAKE AGAIN" at bounding box center [198, 216] width 33 height 6
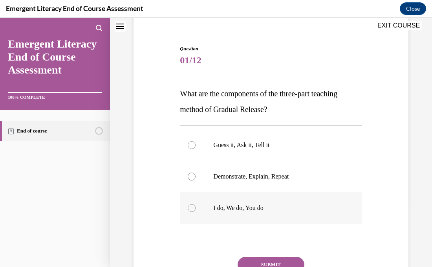
click at [194, 208] on div at bounding box center [192, 208] width 8 height 8
click at [194, 208] on input "I do, We do, You do" at bounding box center [192, 208] width 8 height 8
radio input "true"
click at [274, 261] on button "SUBMIT" at bounding box center [271, 265] width 67 height 16
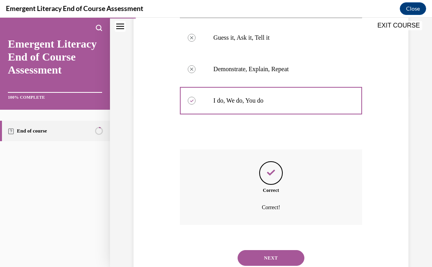
scroll to position [197, 0]
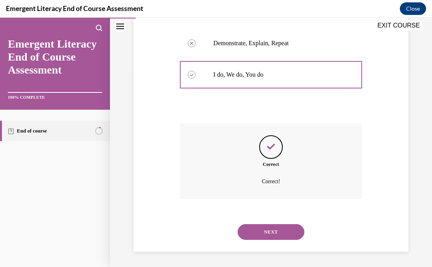
click at [281, 233] on button "NEXT" at bounding box center [271, 232] width 67 height 16
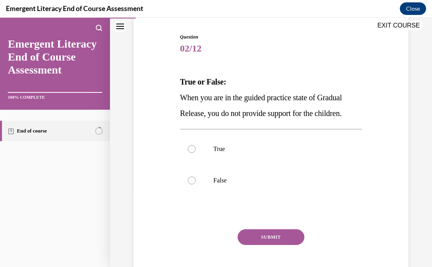
scroll to position [76, 0]
click at [191, 176] on div at bounding box center [192, 180] width 8 height 8
click at [191, 176] on input "False" at bounding box center [192, 180] width 8 height 8
radio input "true"
click at [249, 234] on button "SUBMIT" at bounding box center [271, 237] width 67 height 16
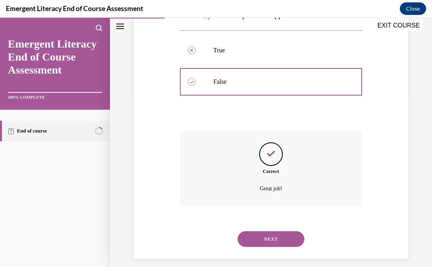
scroll to position [182, 0]
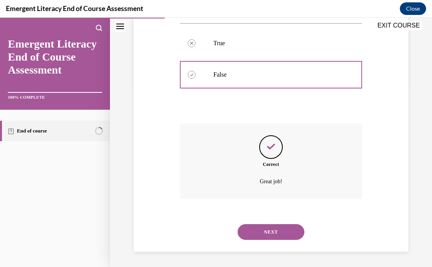
click at [249, 234] on button "NEXT" at bounding box center [271, 232] width 67 height 16
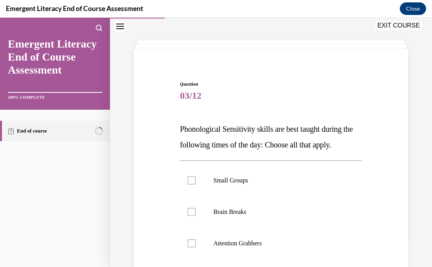
scroll to position [46, 0]
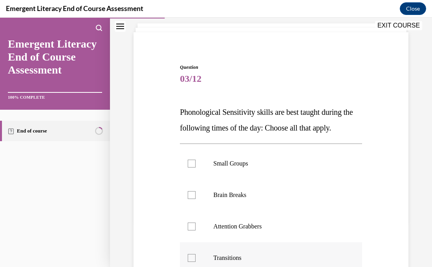
click at [194, 255] on div at bounding box center [192, 258] width 8 height 8
click at [194, 255] on input "Transitions" at bounding box center [192, 258] width 8 height 8
checkbox input "true"
click at [193, 229] on div at bounding box center [192, 226] width 8 height 8
click at [193, 229] on input "Attention Grabbers" at bounding box center [192, 226] width 8 height 8
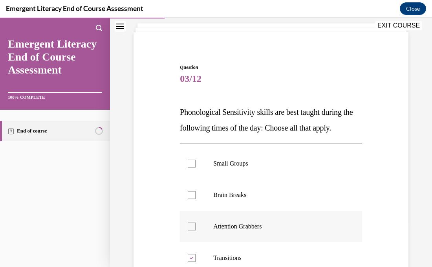
checkbox input "true"
click at [193, 196] on div at bounding box center [192, 195] width 8 height 8
click at [193, 196] on input "Brain Breaks" at bounding box center [192, 195] width 8 height 8
checkbox input "true"
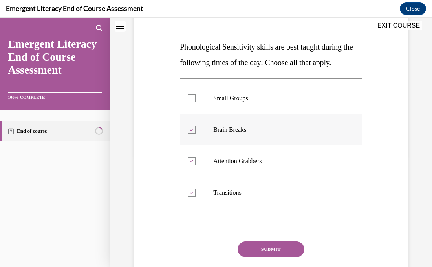
scroll to position [116, 0]
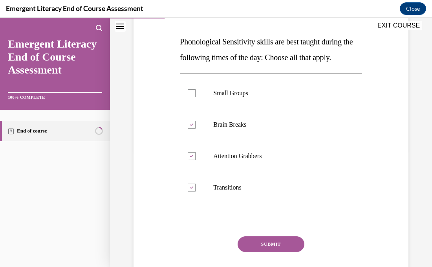
click at [266, 244] on button "SUBMIT" at bounding box center [271, 244] width 67 height 16
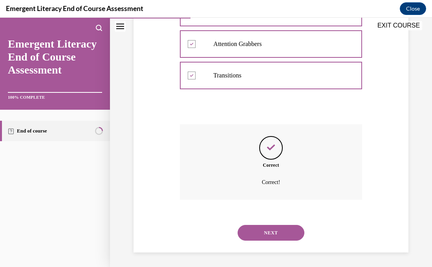
scroll to position [229, 0]
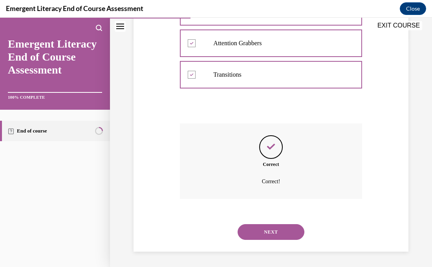
click at [264, 233] on button "NEXT" at bounding box center [271, 232] width 67 height 16
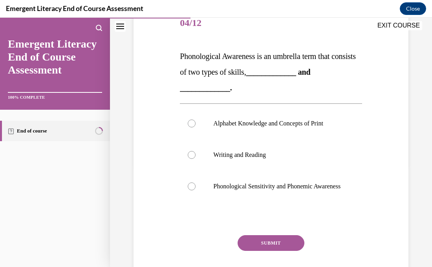
scroll to position [102, 0]
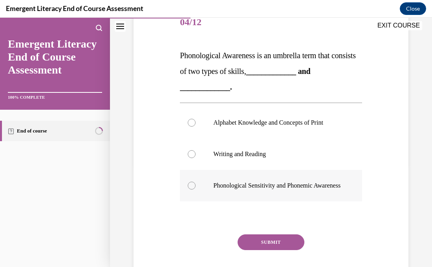
click at [191, 189] on div at bounding box center [192, 186] width 8 height 8
click at [191, 189] on input "Phonological Sensitivity and Phonemic Awareness" at bounding box center [192, 186] width 8 height 8
radio input "true"
click at [265, 249] on button "SUBMIT" at bounding box center [271, 242] width 67 height 16
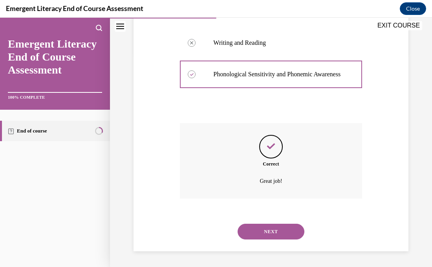
scroll to position [221, 0]
click at [261, 237] on button "NEXT" at bounding box center [271, 232] width 67 height 16
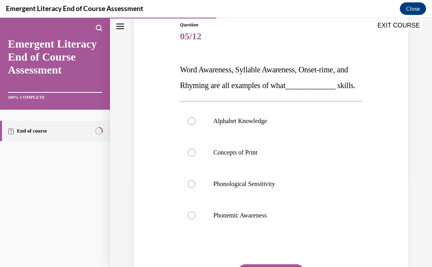
scroll to position [89, 0]
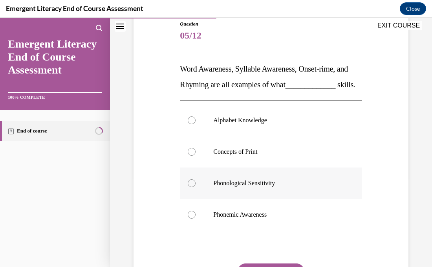
click at [190, 187] on div at bounding box center [192, 183] width 8 height 8
click at [190, 187] on input "Phonological Sensitivity" at bounding box center [192, 183] width 8 height 8
radio input "true"
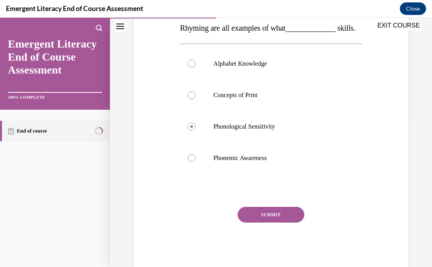
click at [274, 222] on button "SUBMIT" at bounding box center [271, 215] width 67 height 16
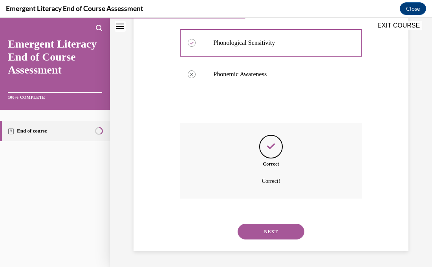
scroll to position [244, 0]
click at [273, 226] on button "NEXT" at bounding box center [271, 232] width 67 height 16
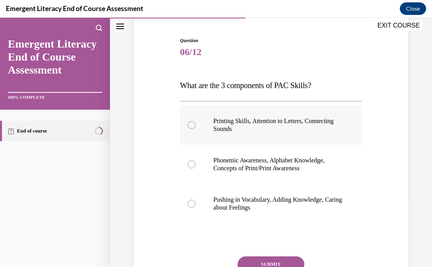
scroll to position [73, 0]
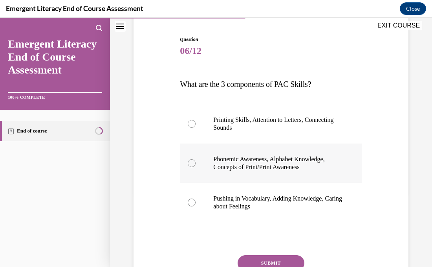
click at [203, 170] on label "Phonemic Awareness, Alphabet Knowledge, Concepts of Print/Print Awareness" at bounding box center [271, 162] width 182 height 39
click at [196, 167] on input "Phonemic Awareness, Alphabet Knowledge, Concepts of Print/Print Awareness" at bounding box center [192, 163] width 8 height 8
radio input "true"
click at [292, 261] on button "SUBMIT" at bounding box center [271, 263] width 67 height 16
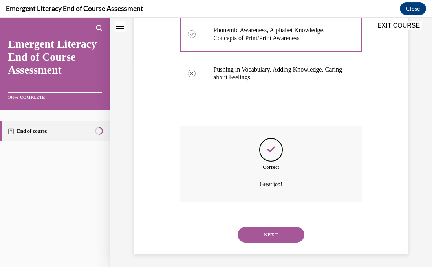
scroll to position [205, 0]
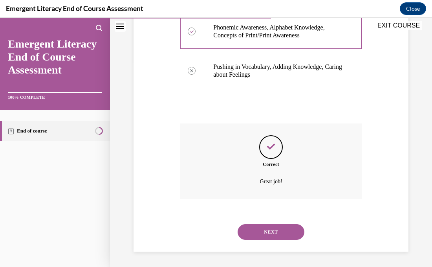
click at [284, 230] on button "NEXT" at bounding box center [271, 232] width 67 height 16
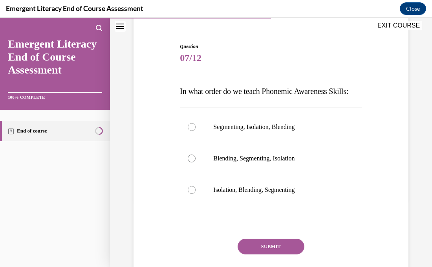
scroll to position [66, 0]
click at [194, 194] on div at bounding box center [192, 190] width 8 height 8
click at [194, 194] on input "Isolation, Blending, Segmenting" at bounding box center [192, 190] width 8 height 8
radio input "true"
click at [276, 255] on button "SUBMIT" at bounding box center [271, 247] width 67 height 16
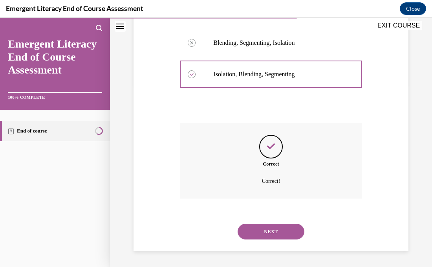
scroll to position [197, 0]
click at [284, 235] on button "NEXT" at bounding box center [271, 232] width 67 height 16
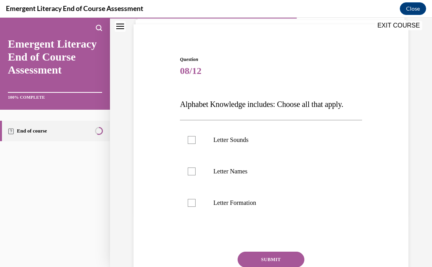
scroll to position [76, 0]
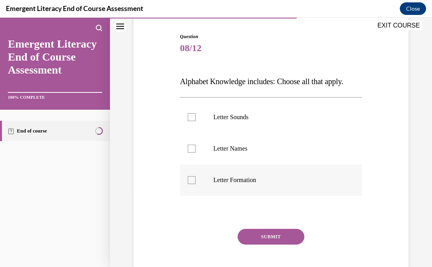
click at [191, 177] on div at bounding box center [192, 180] width 8 height 8
click at [191, 177] on input "Letter Formation" at bounding box center [192, 180] width 8 height 8
checkbox input "true"
click at [193, 152] on div at bounding box center [192, 149] width 8 height 8
click at [193, 152] on input "Letter Names" at bounding box center [192, 149] width 8 height 8
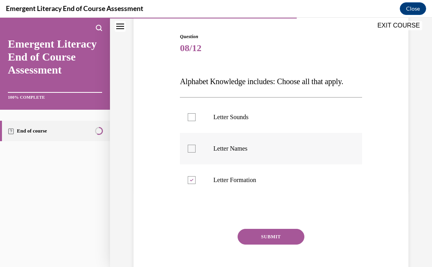
checkbox input "true"
click at [191, 120] on div at bounding box center [192, 117] width 8 height 8
click at [191, 120] on input "Letter Sounds" at bounding box center [192, 117] width 8 height 8
checkbox input "true"
click at [264, 235] on button "SUBMIT" at bounding box center [271, 237] width 67 height 16
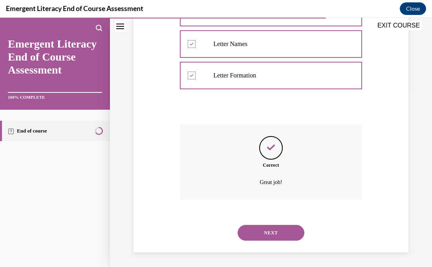
scroll to position [182, 0]
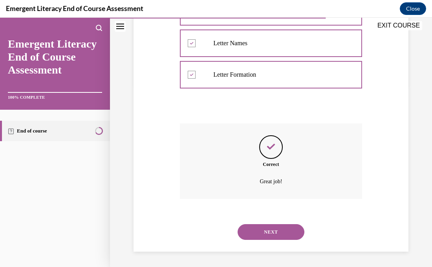
click at [264, 235] on button "NEXT" at bounding box center [271, 232] width 67 height 16
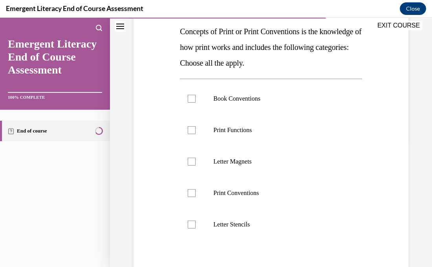
scroll to position [127, 0]
click at [193, 222] on div at bounding box center [192, 224] width 8 height 8
click at [193, 222] on input "Letter Stencils" at bounding box center [192, 224] width 8 height 8
checkbox input "true"
click at [191, 197] on label "Print Conventions" at bounding box center [271, 192] width 182 height 31
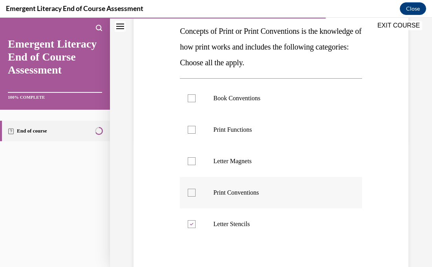
click at [191, 196] on input "Print Conventions" at bounding box center [192, 193] width 8 height 8
checkbox input "true"
click at [190, 161] on div at bounding box center [192, 161] width 8 height 8
click at [190, 161] on input "Letter Magnets" at bounding box center [192, 161] width 8 height 8
checkbox input "true"
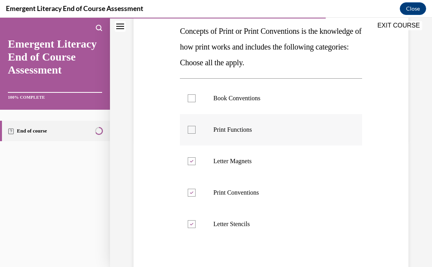
click at [194, 132] on div at bounding box center [192, 130] width 8 height 8
click at [194, 132] on input "Print Functions" at bounding box center [192, 130] width 8 height 8
checkbox input "true"
click at [189, 103] on label "Book Conventions" at bounding box center [271, 98] width 182 height 31
click at [189, 102] on input "Book Conventions" at bounding box center [192, 98] width 8 height 8
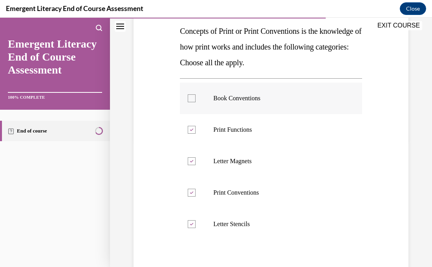
checkbox input "true"
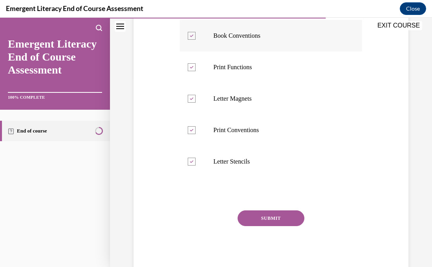
scroll to position [212, 0]
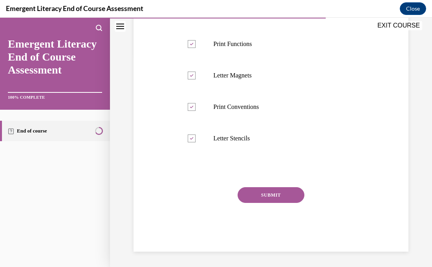
click at [294, 193] on button "SUBMIT" at bounding box center [271, 195] width 67 height 16
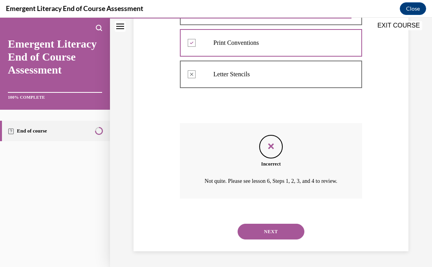
scroll to position [285, 0]
click at [279, 233] on button "NEXT" at bounding box center [271, 232] width 67 height 16
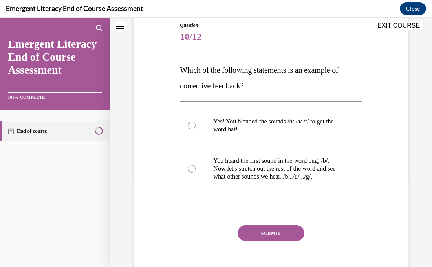
scroll to position [102, 0]
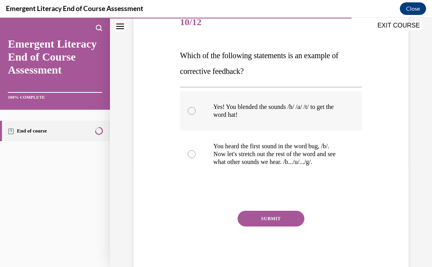
click at [194, 109] on div at bounding box center [192, 111] width 8 height 8
click at [194, 109] on input "Yes! You blended the sounds /h/ /a/ /t/ to get the word hat!" at bounding box center [192, 111] width 8 height 8
radio input "true"
click at [297, 221] on button "SUBMIT" at bounding box center [271, 219] width 67 height 16
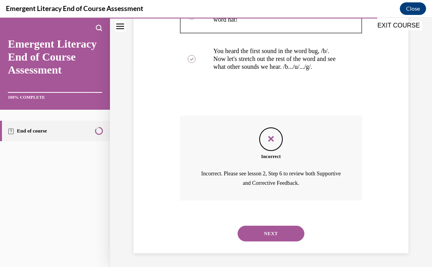
scroll to position [199, 0]
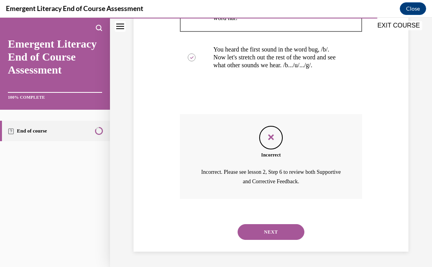
click at [289, 232] on button "NEXT" at bounding box center [271, 232] width 67 height 16
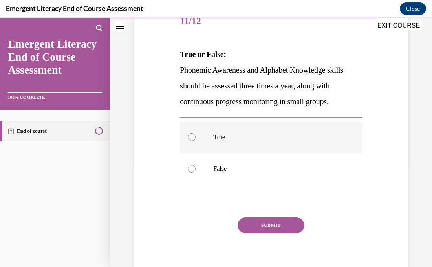
scroll to position [104, 0]
click at [189, 131] on label "True" at bounding box center [271, 136] width 182 height 31
click at [189, 133] on input "True" at bounding box center [192, 137] width 8 height 8
radio input "true"
click at [278, 229] on button "SUBMIT" at bounding box center [271, 225] width 67 height 16
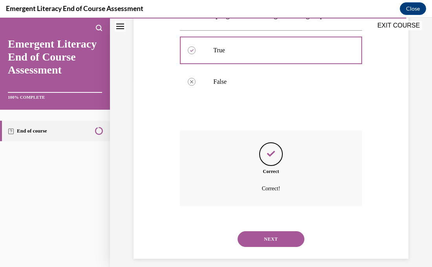
scroll to position [197, 0]
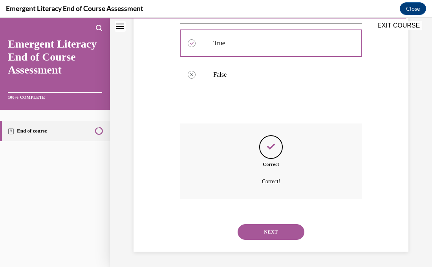
click at [278, 231] on button "NEXT" at bounding box center [271, 232] width 67 height 16
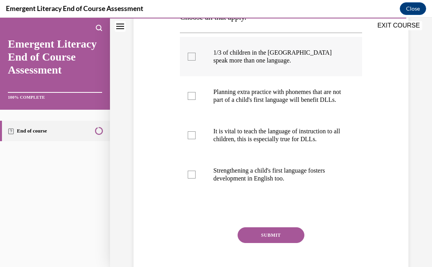
scroll to position [157, 0]
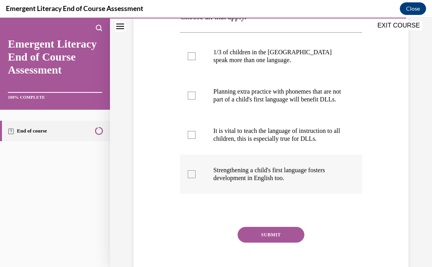
click at [192, 178] on div at bounding box center [192, 174] width 8 height 8
click at [192, 178] on input "Strengthening a child's first language fosters development in English too." at bounding box center [192, 174] width 8 height 8
checkbox input "true"
click at [192, 148] on label "It is vital to teach the language of instruction to all children, this is espec…" at bounding box center [271, 134] width 182 height 39
click at [192, 139] on input "It is vital to teach the language of instruction to all children, this is espec…" at bounding box center [192, 135] width 8 height 8
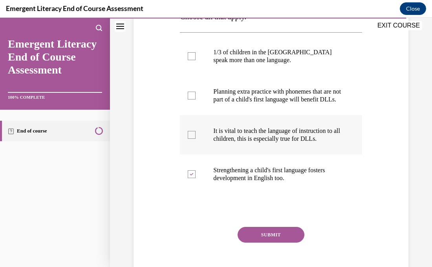
checkbox input "true"
click at [191, 99] on div at bounding box center [192, 96] width 8 height 8
click at [191, 99] on input "Planning extra practice with phonemes that are not part of a child's first lang…" at bounding box center [192, 96] width 8 height 8
checkbox input "true"
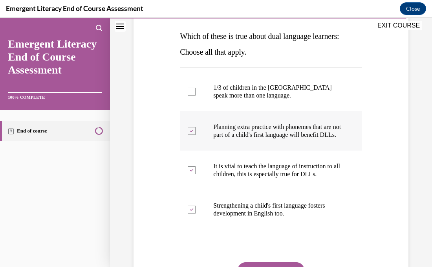
scroll to position [123, 0]
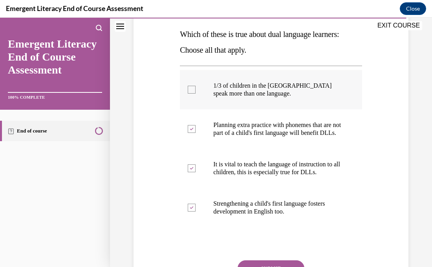
click at [193, 87] on div at bounding box center [192, 90] width 8 height 8
click at [193, 87] on input "1/3 of children in the US speak more than one language." at bounding box center [192, 90] width 8 height 8
checkbox input "true"
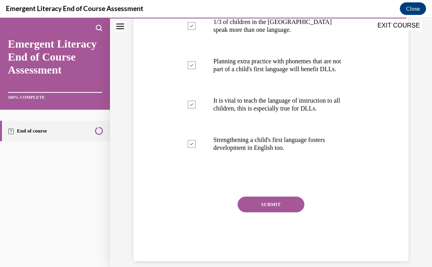
click at [275, 211] on button "SUBMIT" at bounding box center [271, 204] width 67 height 16
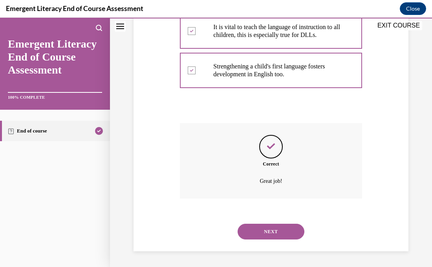
scroll to position [268, 0]
click at [272, 231] on button "NEXT" at bounding box center [271, 232] width 67 height 16
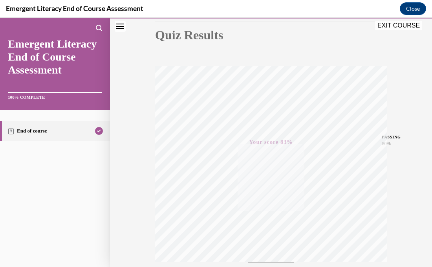
scroll to position [153, 0]
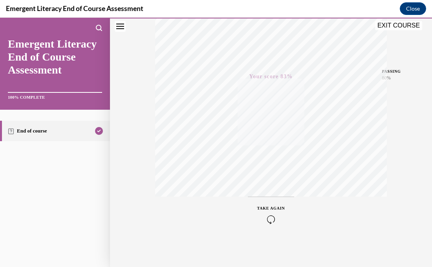
click at [398, 27] on button "EXIT COURSE" at bounding box center [398, 25] width 47 height 9
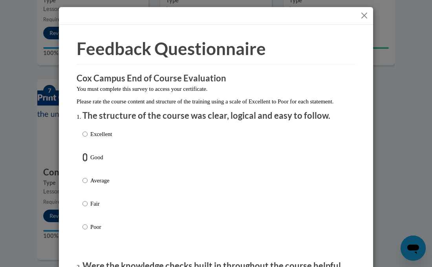
click at [83, 161] on input "Good" at bounding box center [85, 157] width 5 height 9
radio input "true"
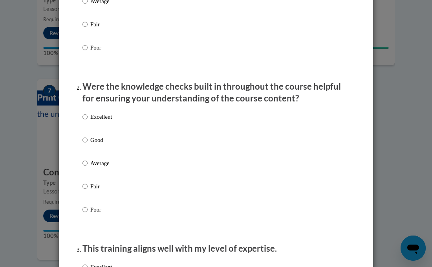
scroll to position [184, 0]
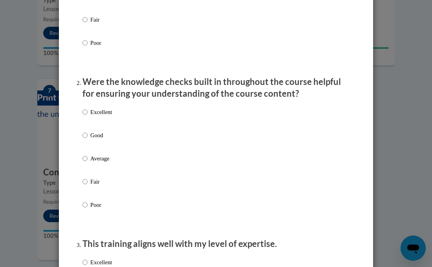
click at [89, 129] on label "Excellent" at bounding box center [97, 118] width 29 height 21
click at [88, 116] on input "Excellent" at bounding box center [85, 112] width 5 height 9
radio input "true"
click at [86, 139] on input "Good" at bounding box center [85, 135] width 5 height 9
radio input "true"
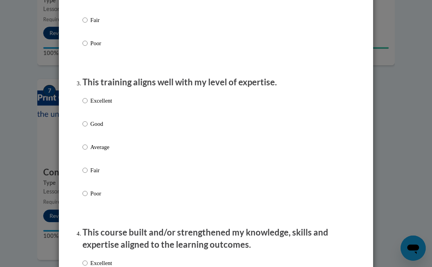
scroll to position [347, 0]
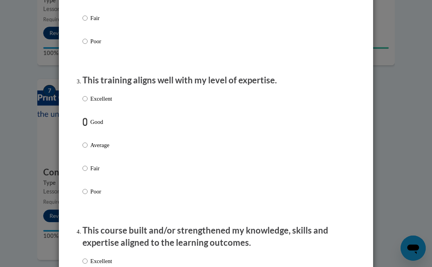
click at [84, 126] on input "Good" at bounding box center [85, 121] width 5 height 9
radio input "true"
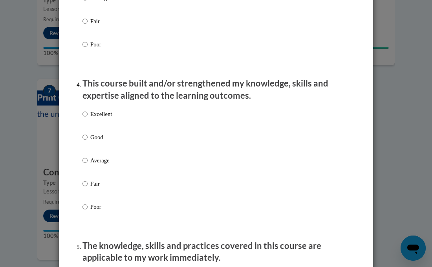
scroll to position [502, 0]
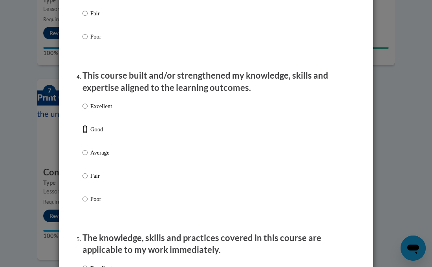
click at [83, 134] on input "Good" at bounding box center [85, 129] width 5 height 9
radio input "true"
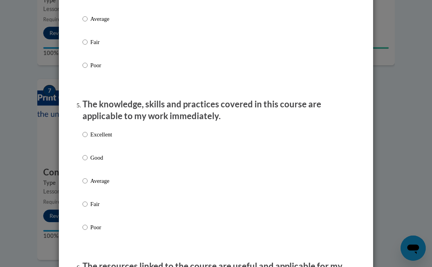
scroll to position [638, 0]
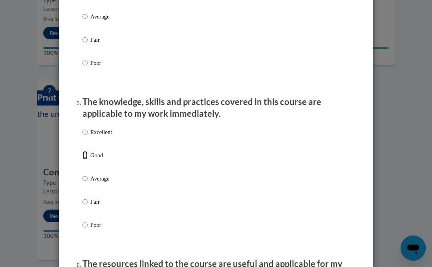
click at [87, 160] on input "Good" at bounding box center [85, 155] width 5 height 9
radio input "true"
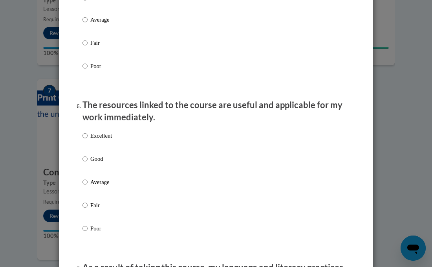
scroll to position [800, 0]
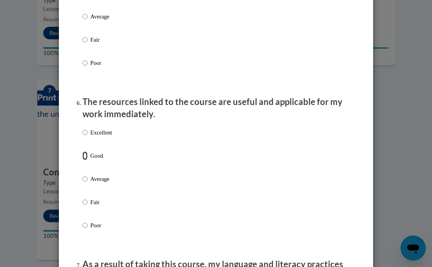
click at [85, 160] on input "Good" at bounding box center [85, 155] width 5 height 9
radio input "true"
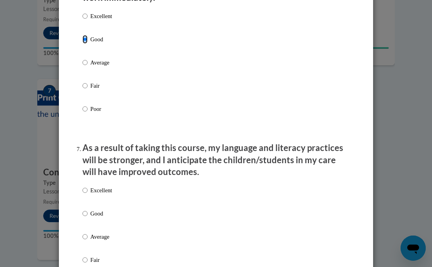
scroll to position [940, 0]
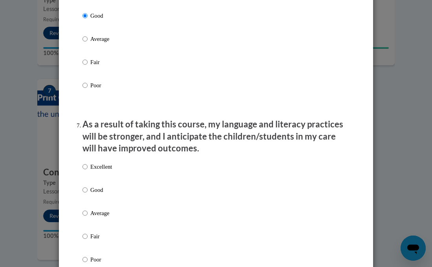
click at [88, 198] on label "Good" at bounding box center [97, 195] width 29 height 21
click at [88, 194] on input "Good" at bounding box center [85, 189] width 5 height 9
radio input "true"
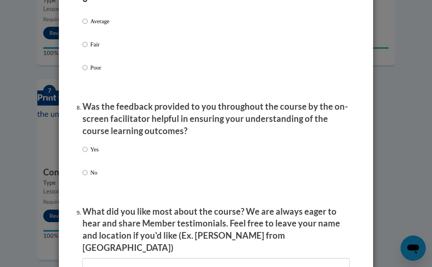
scroll to position [1134, 0]
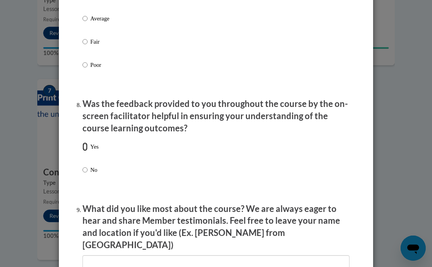
click at [84, 151] on input "Yes" at bounding box center [85, 146] width 5 height 9
radio input "true"
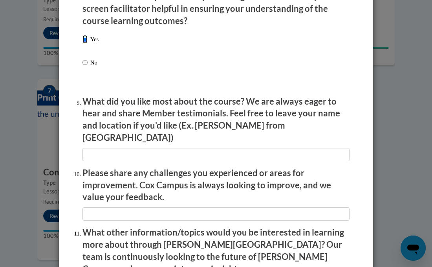
scroll to position [1242, 0]
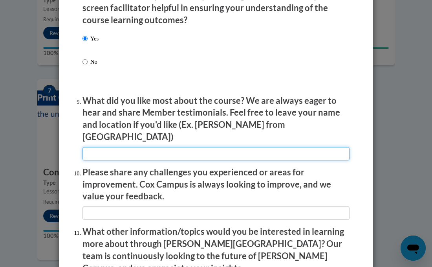
click at [166, 149] on input "textbox" at bounding box center [216, 153] width 267 height 13
type input "clear instruction"
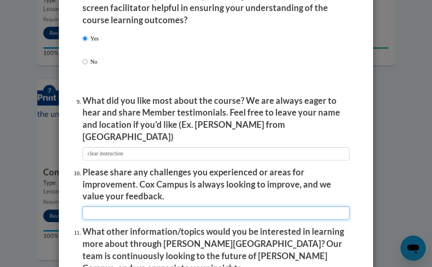
click at [165, 212] on input "textbox" at bounding box center [216, 212] width 267 height 13
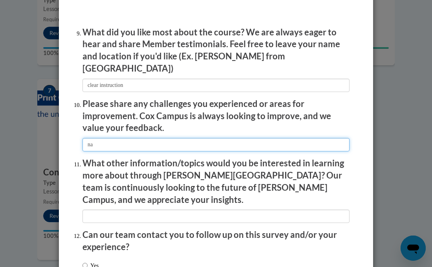
scroll to position [1354, 0]
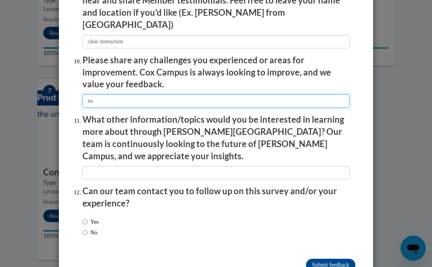
type input "na"
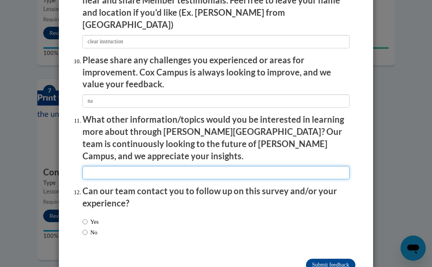
click at [148, 166] on input "textbox" at bounding box center [216, 172] width 267 height 13
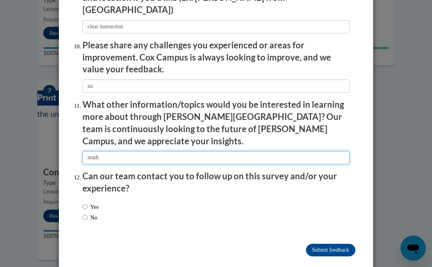
type input "math"
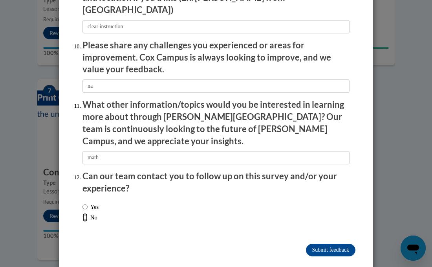
click at [85, 213] on input "No" at bounding box center [85, 217] width 5 height 9
radio input "true"
click at [312, 244] on input "Submit feedback" at bounding box center [331, 250] width 50 height 13
